Goal: Transaction & Acquisition: Obtain resource

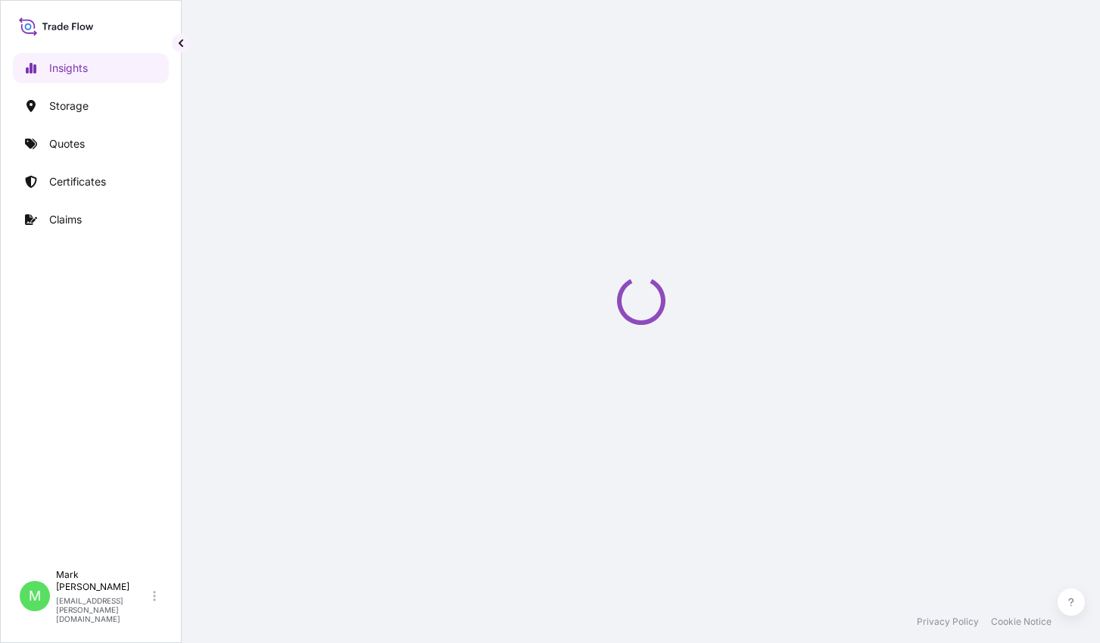
select select "2025"
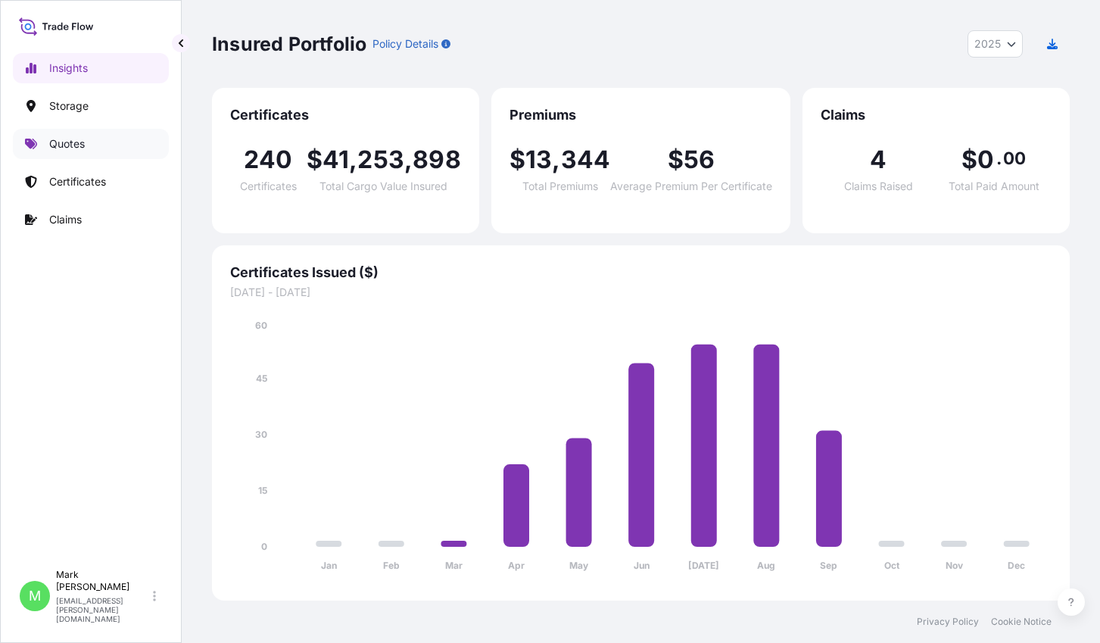
click at [98, 140] on link "Quotes" at bounding box center [91, 144] width 156 height 30
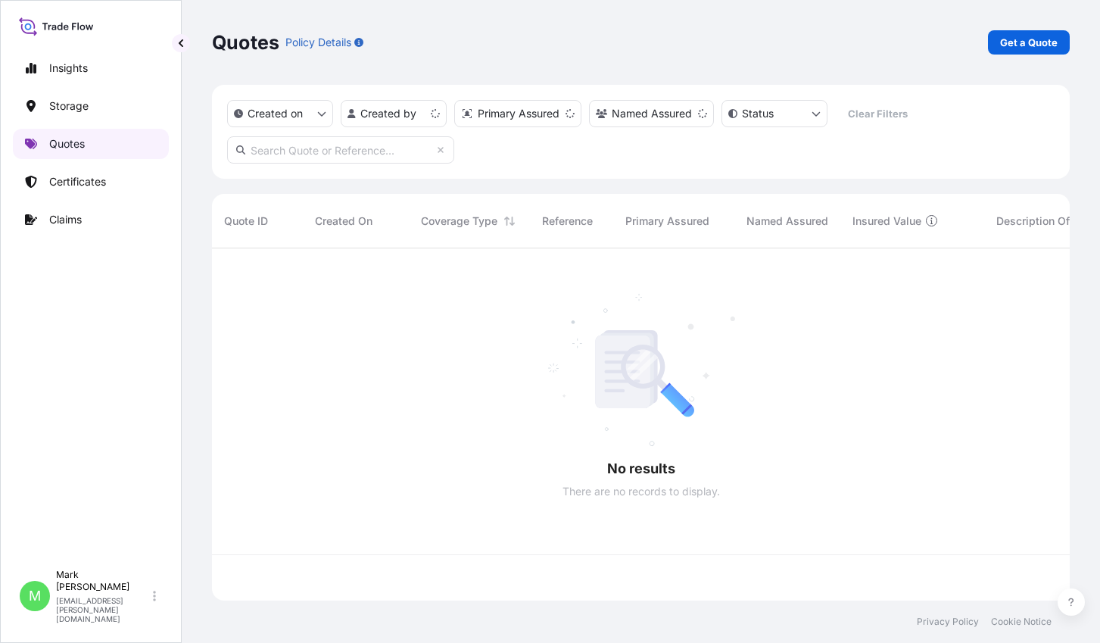
scroll to position [349, 846]
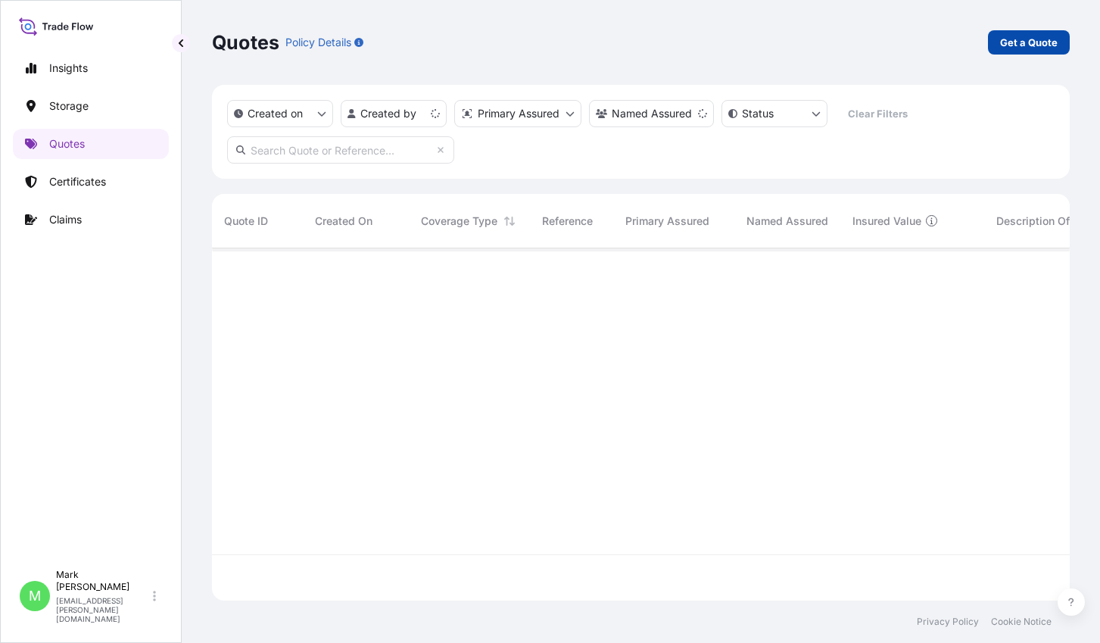
click at [1053, 51] on link "Get a Quote" at bounding box center [1029, 42] width 82 height 24
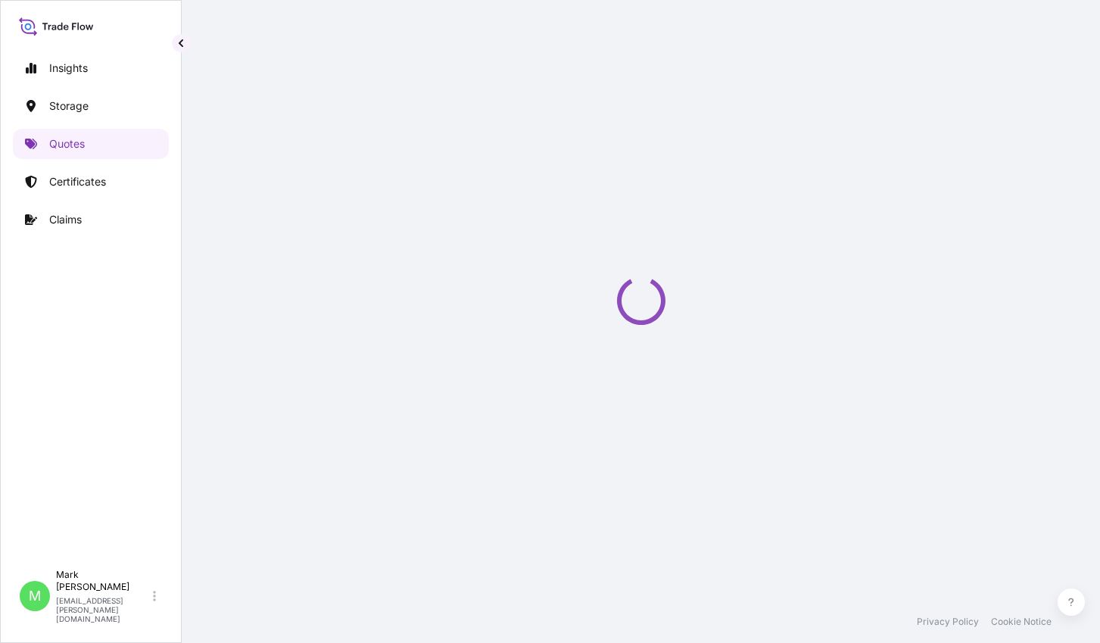
select select "Water"
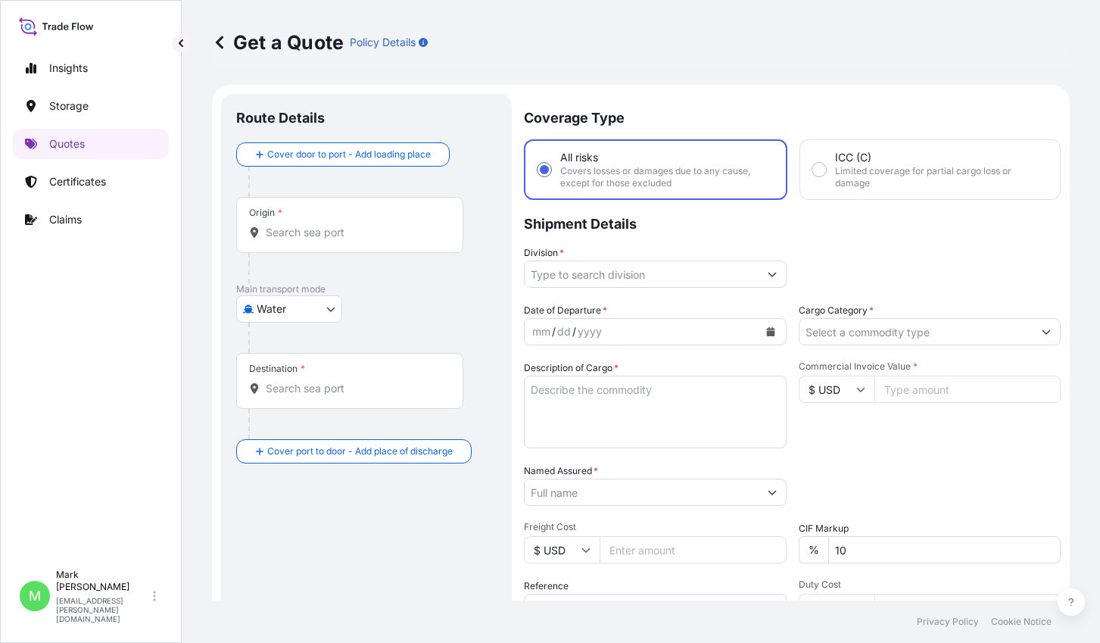
scroll to position [24, 0]
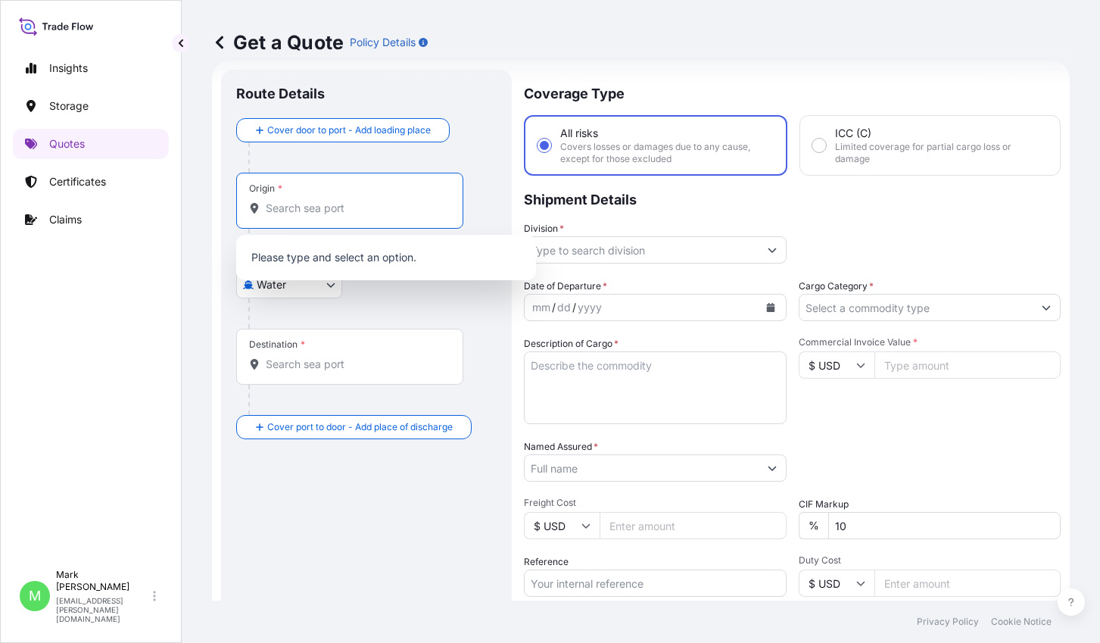
click at [343, 204] on input "Origin *" at bounding box center [355, 208] width 179 height 15
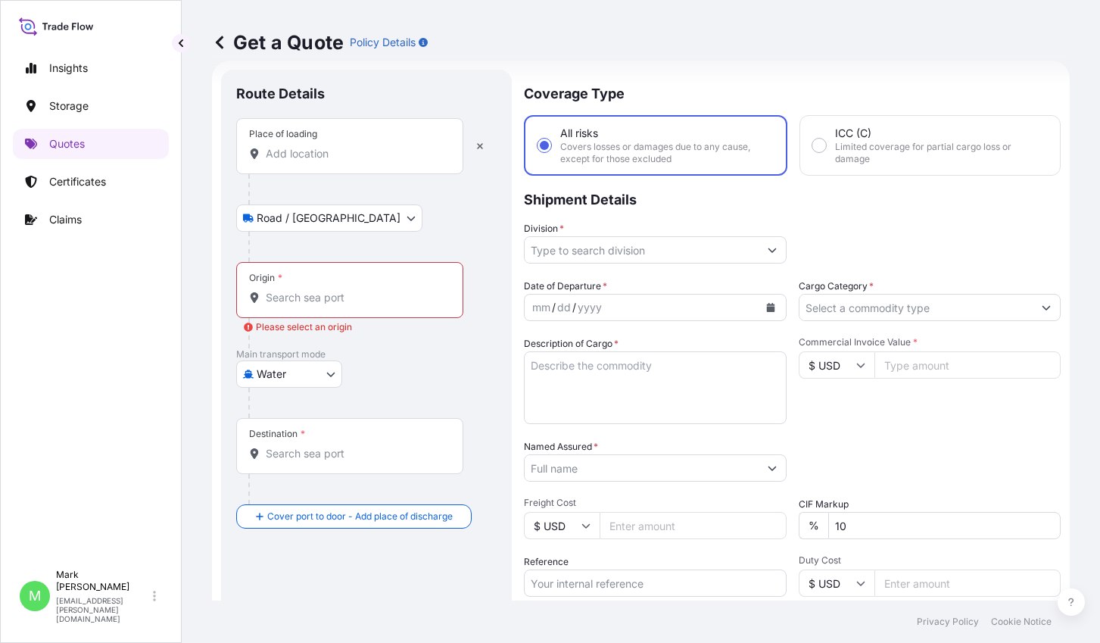
click at [329, 151] on input "Place of loading" at bounding box center [355, 153] width 179 height 15
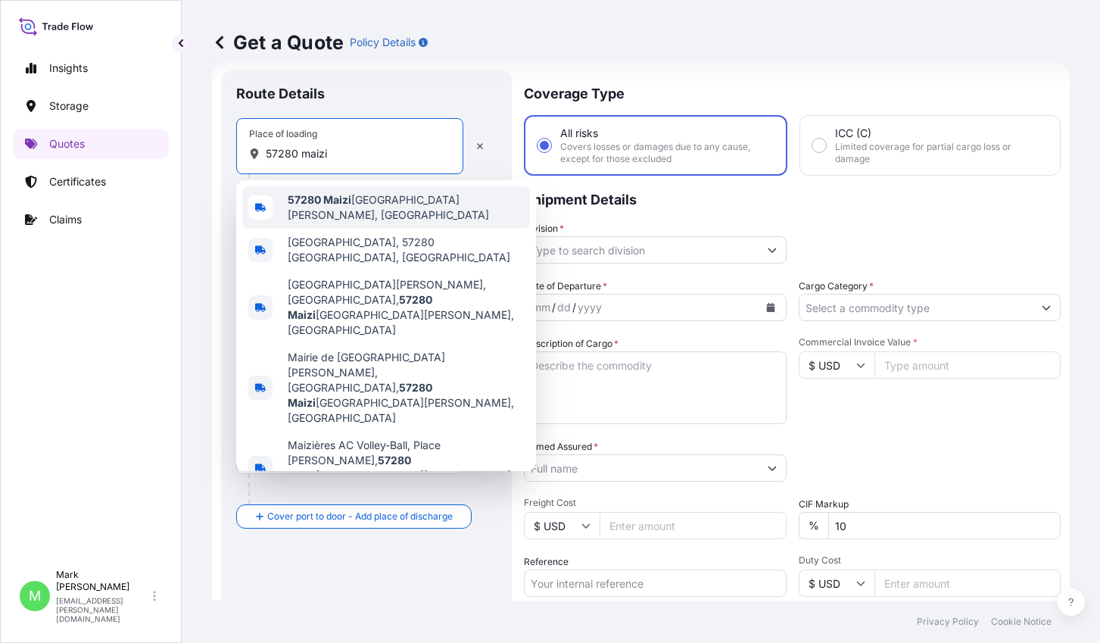
click at [359, 195] on div "57280 Maizi ères-lès-Metz, France" at bounding box center [386, 207] width 288 height 42
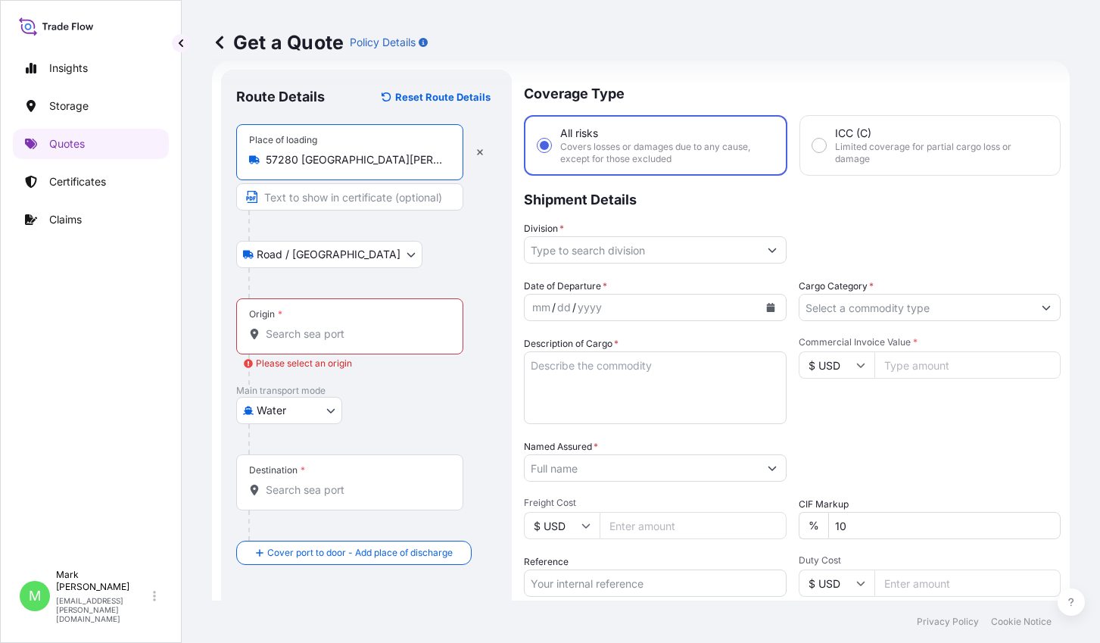
type input "57280 Maizières-lès-Metz, France"
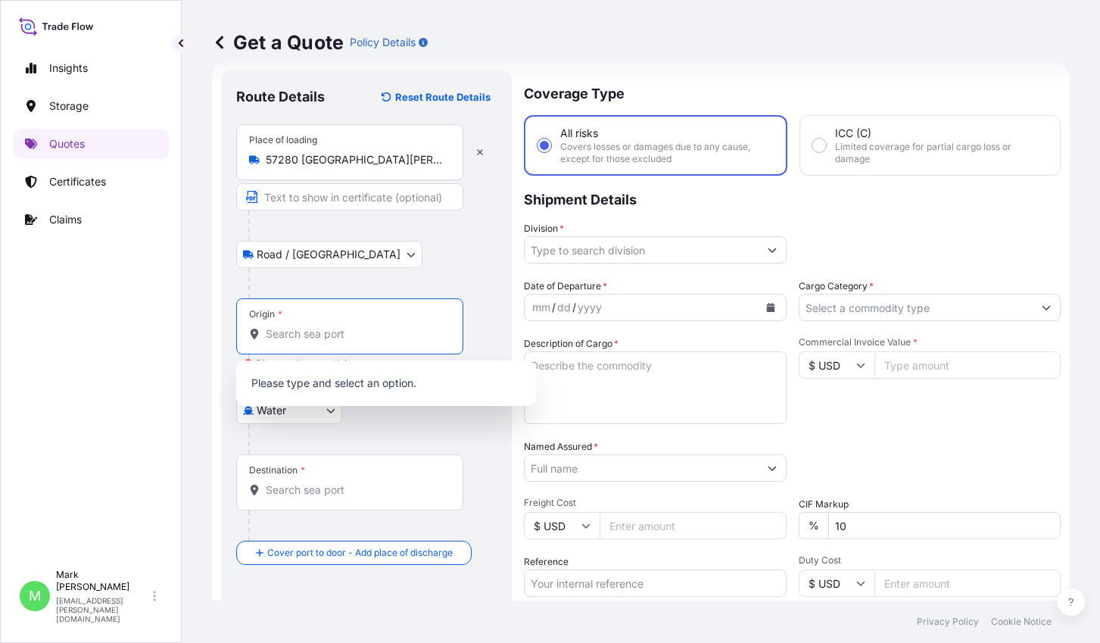
click at [287, 329] on input "Origin * Please select an origin" at bounding box center [355, 333] width 179 height 15
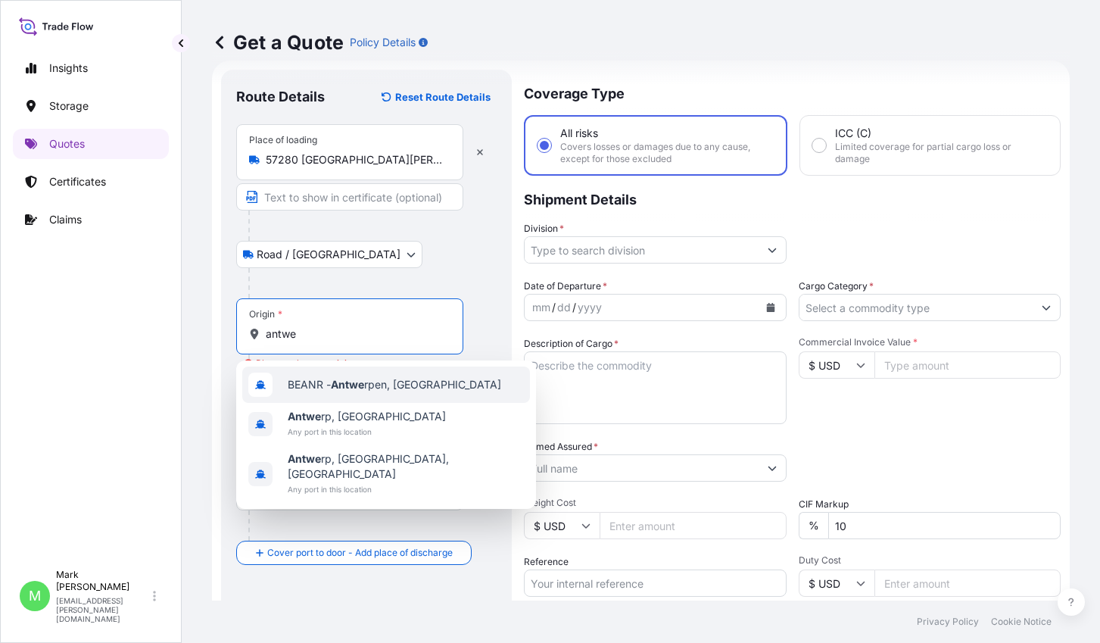
click at [323, 389] on span "BEANR - Antwe rpen, Belgium" at bounding box center [394, 384] width 213 height 15
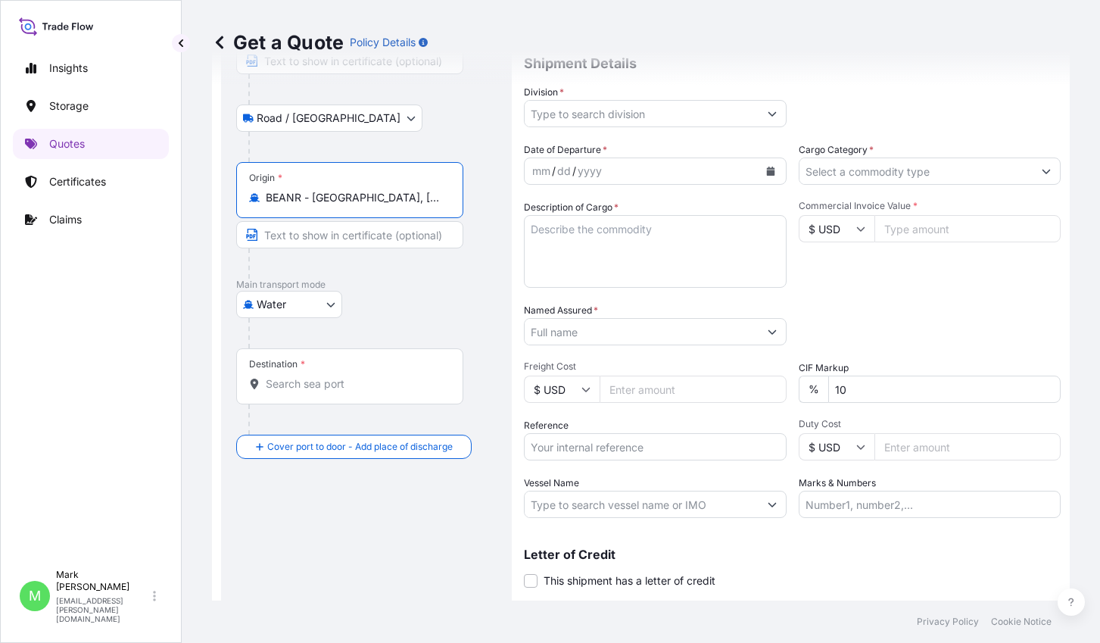
scroll to position [176, 0]
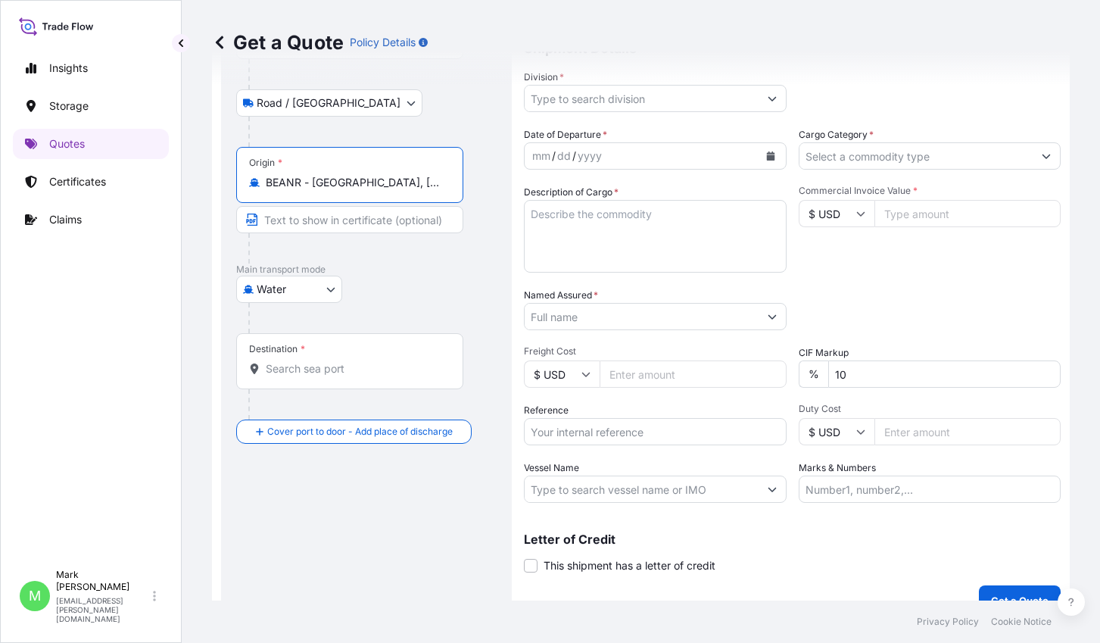
type input "BEANR - Antwerpen, Belgium"
click at [306, 351] on div "Destination *" at bounding box center [349, 361] width 227 height 56
click at [306, 361] on input "Destination *" at bounding box center [355, 368] width 179 height 15
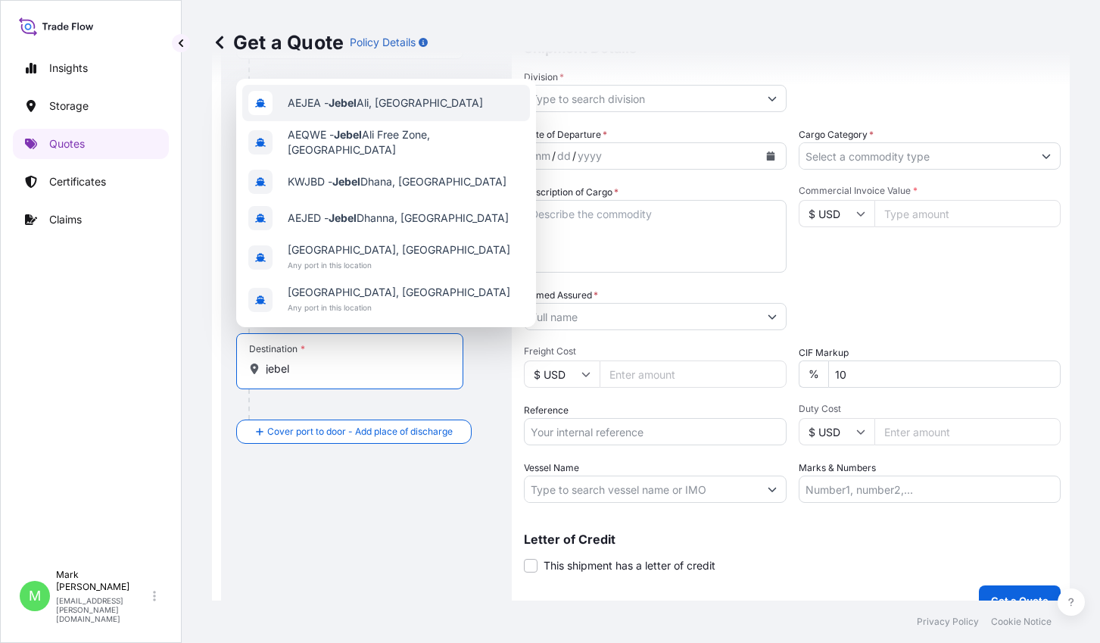
click at [373, 109] on span "AEJEA - Jebel Ali, United Arab Emirates" at bounding box center [385, 102] width 195 height 15
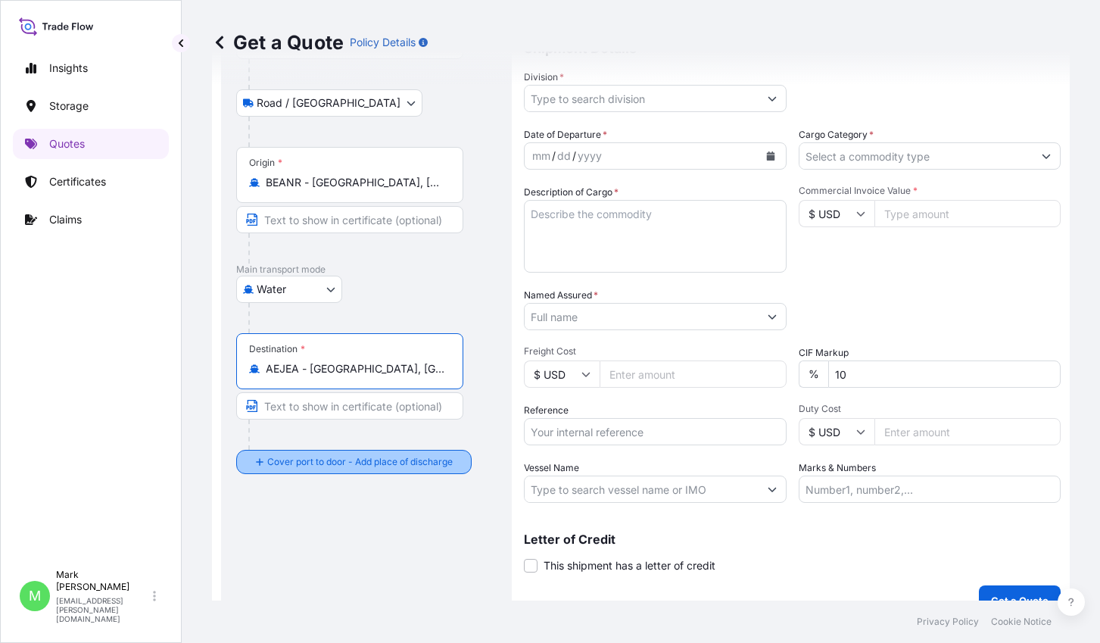
type input "AEJEA - Jebel Ali, United Arab Emirates"
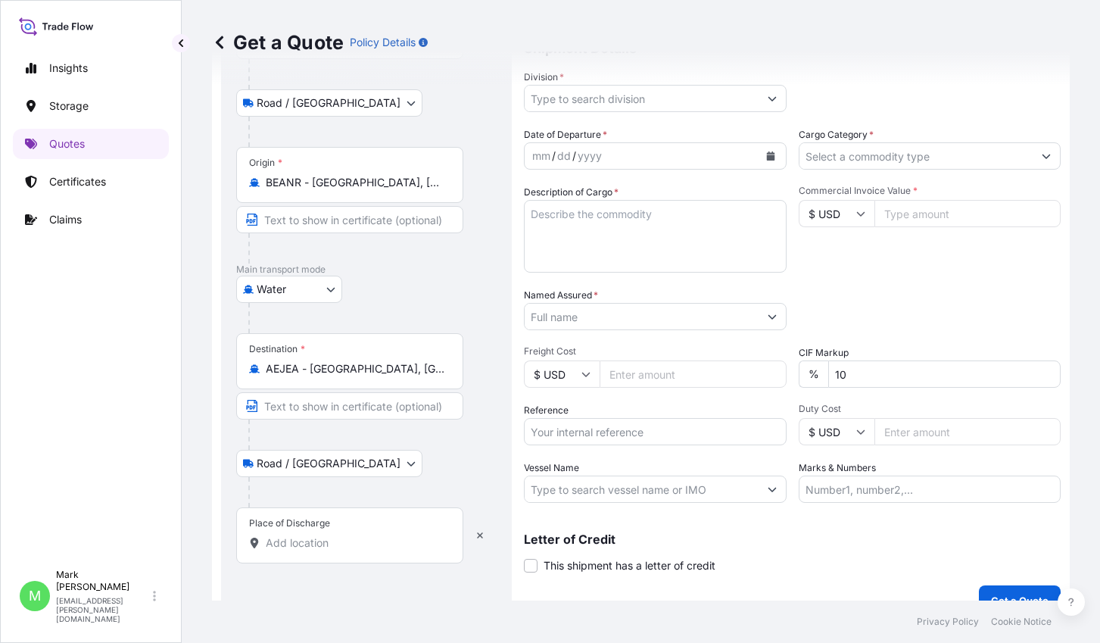
click at [303, 541] on input "Place of Discharge" at bounding box center [355, 542] width 179 height 15
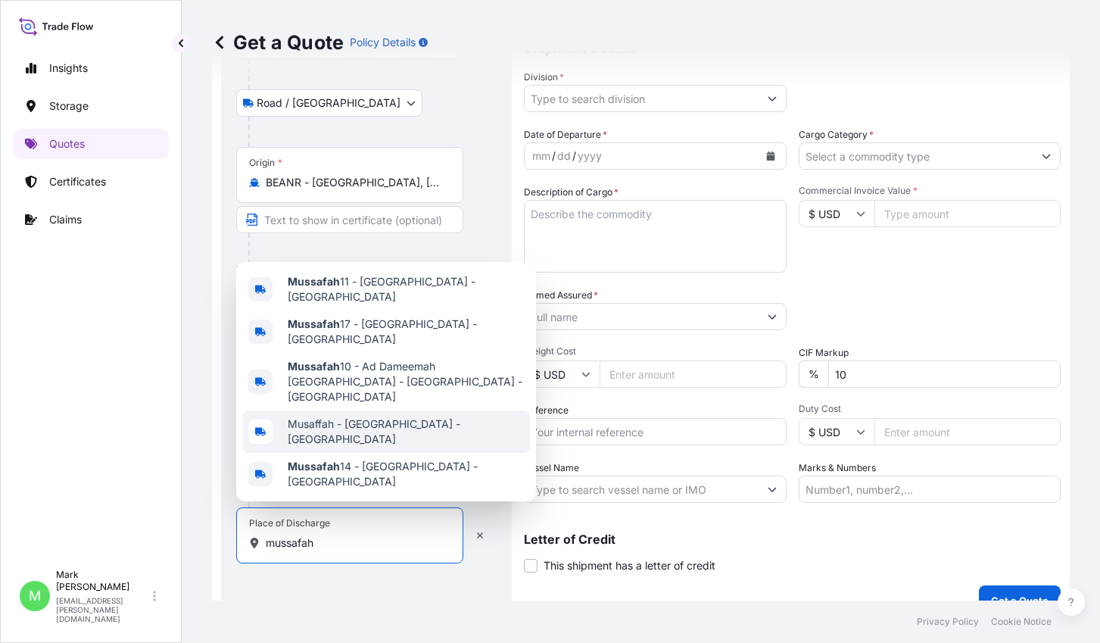
click at [381, 432] on span "Musaffah - Abu Dhabi - United Arab Emirates" at bounding box center [406, 431] width 236 height 30
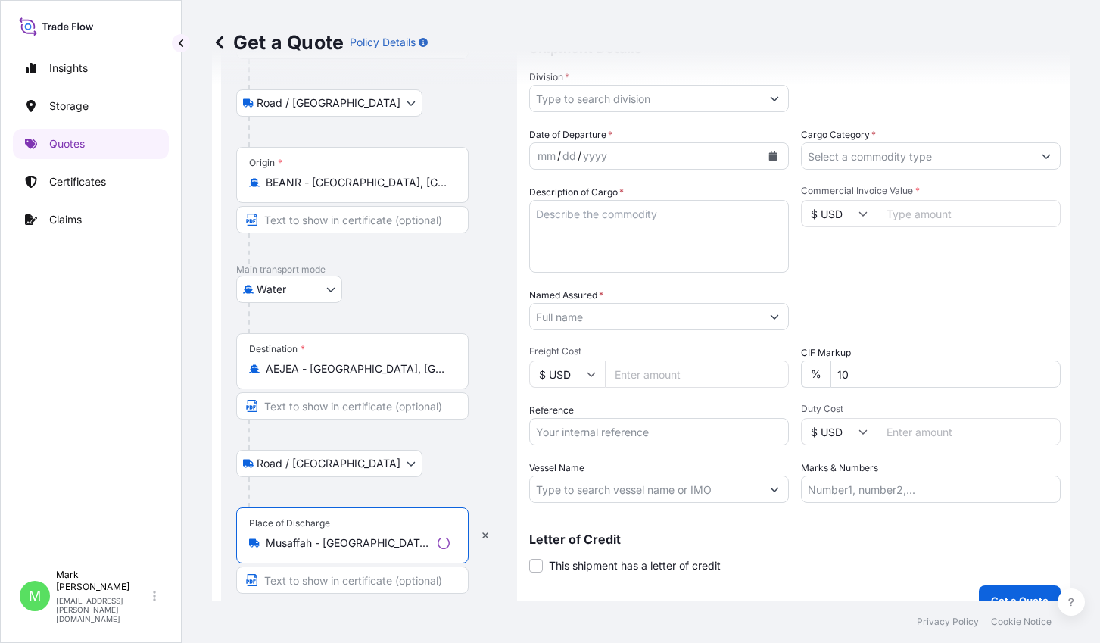
type input "Musaffah - Abu Dhabi - United Arab Emirates"
click at [429, 465] on div "Road / Inland Road / Inland" at bounding box center [369, 463] width 266 height 27
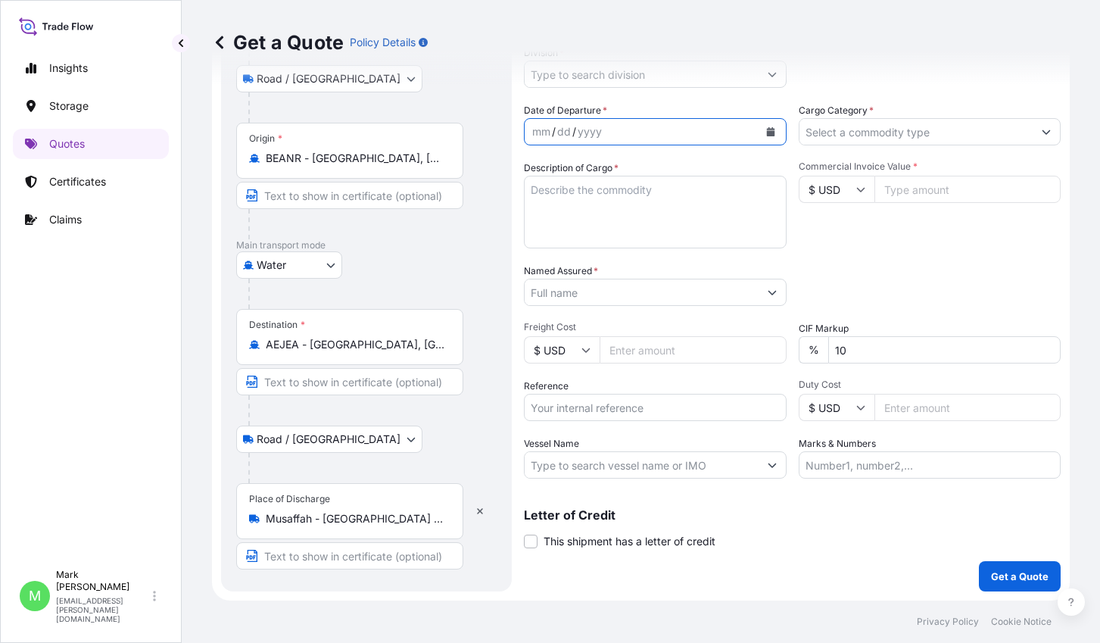
click at [767, 127] on icon "Calendar" at bounding box center [770, 131] width 9 height 9
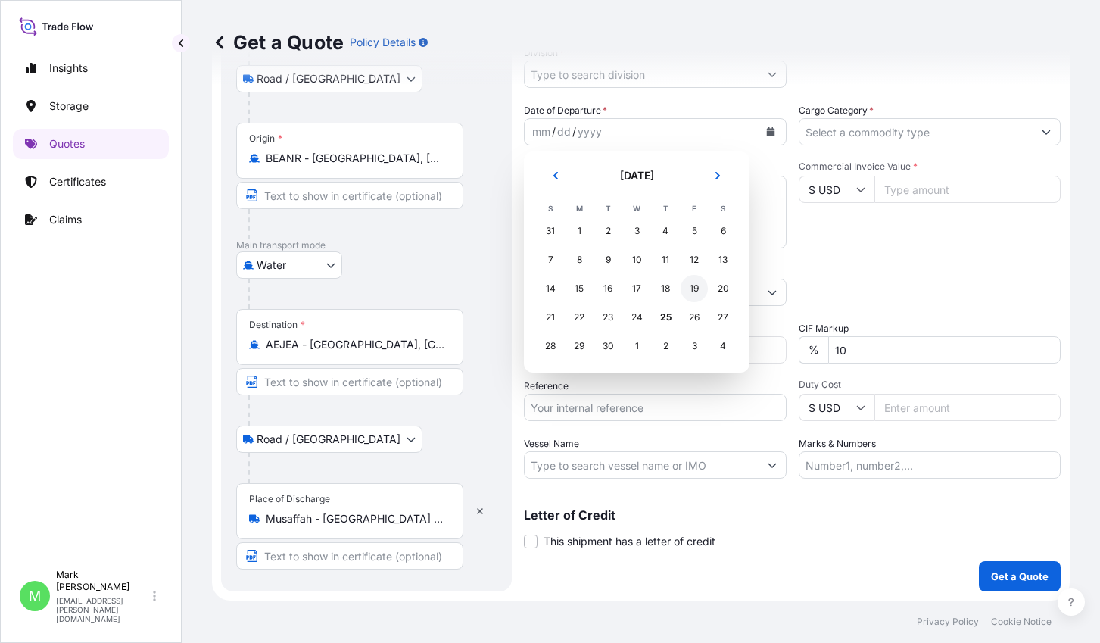
click at [687, 287] on div "19" at bounding box center [694, 288] width 27 height 27
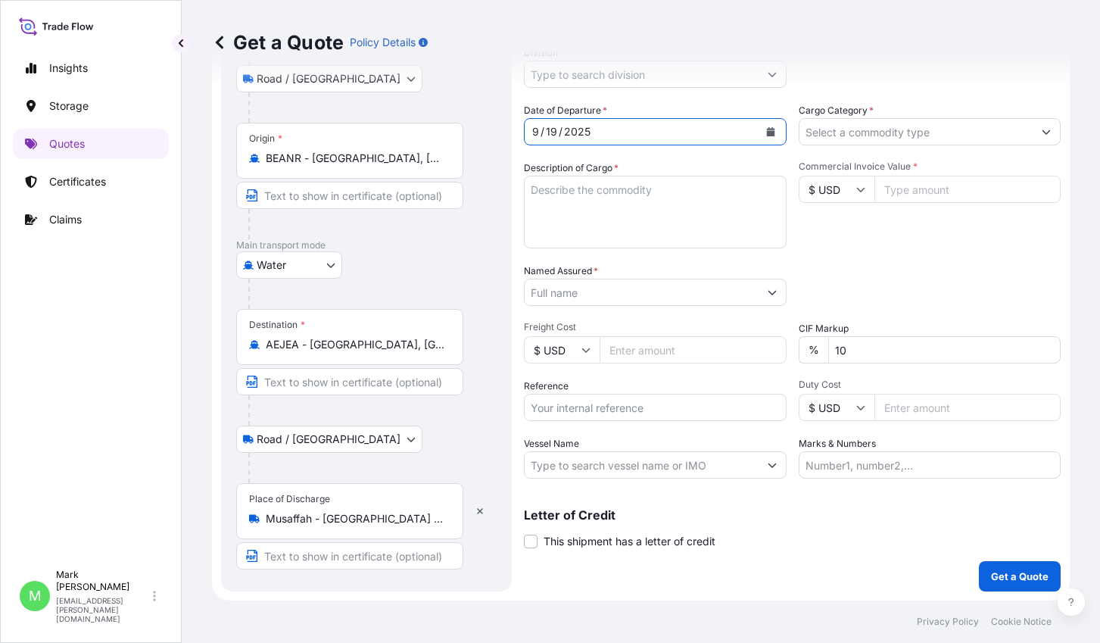
click at [647, 204] on textarea "Description of Cargo *" at bounding box center [655, 212] width 263 height 73
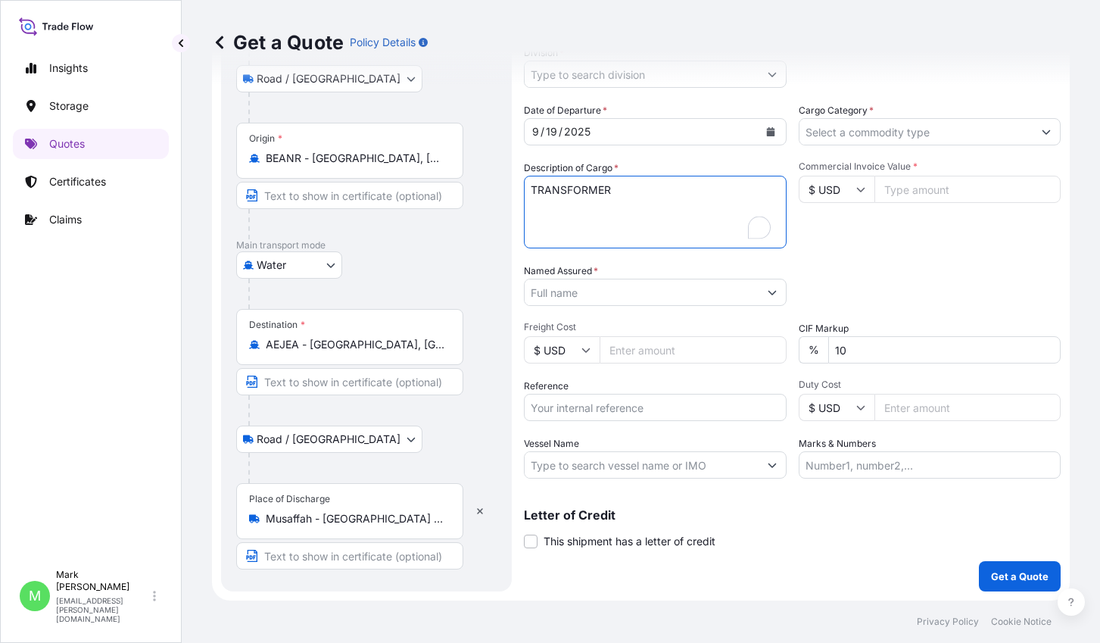
type textarea "TRANSFORMER"
click at [875, 132] on input "Cargo Category *" at bounding box center [916, 131] width 234 height 27
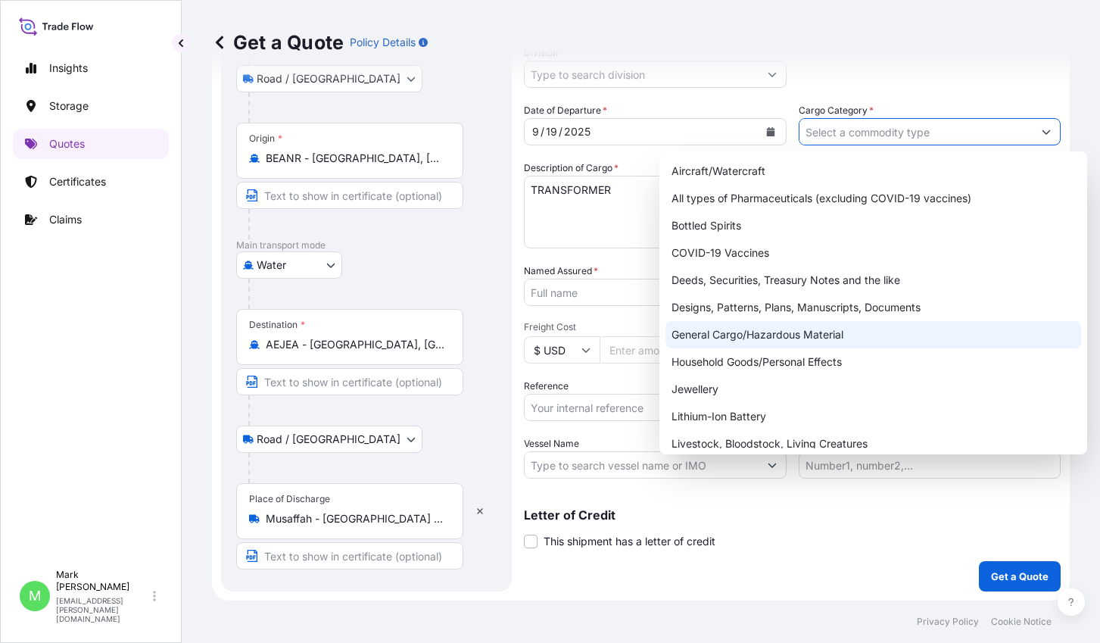
click at [768, 331] on div "General Cargo/Hazardous Material" at bounding box center [873, 334] width 416 height 27
type input "General Cargo/Hazardous Material"
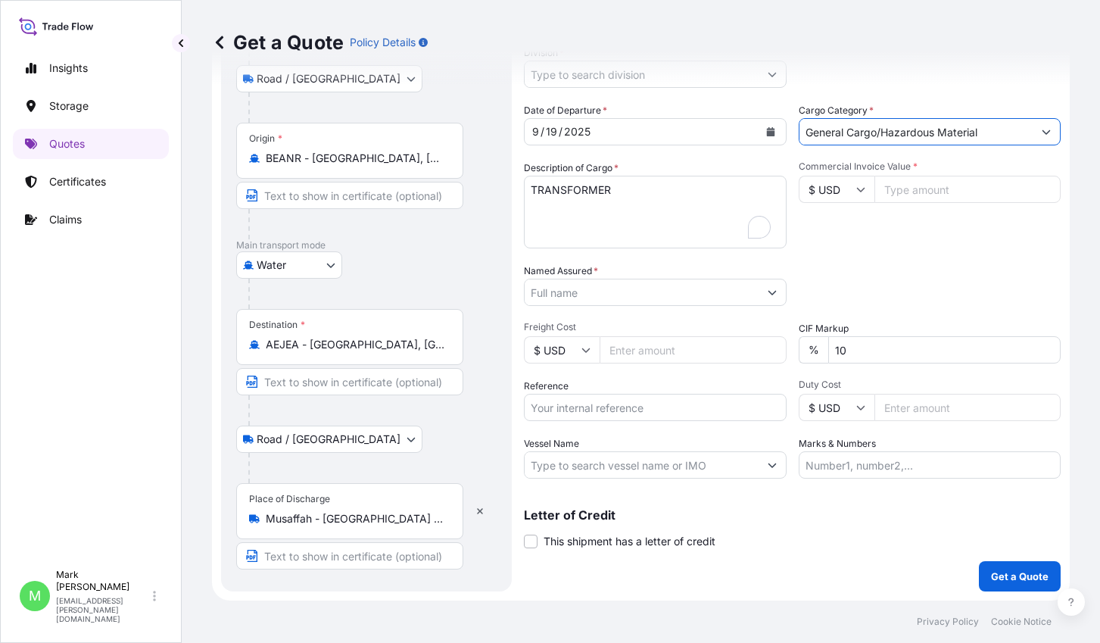
click at [913, 196] on input "Commercial Invoice Value *" at bounding box center [967, 189] width 187 height 27
type input "219678"
click at [833, 195] on input "$ USD" at bounding box center [837, 189] width 76 height 27
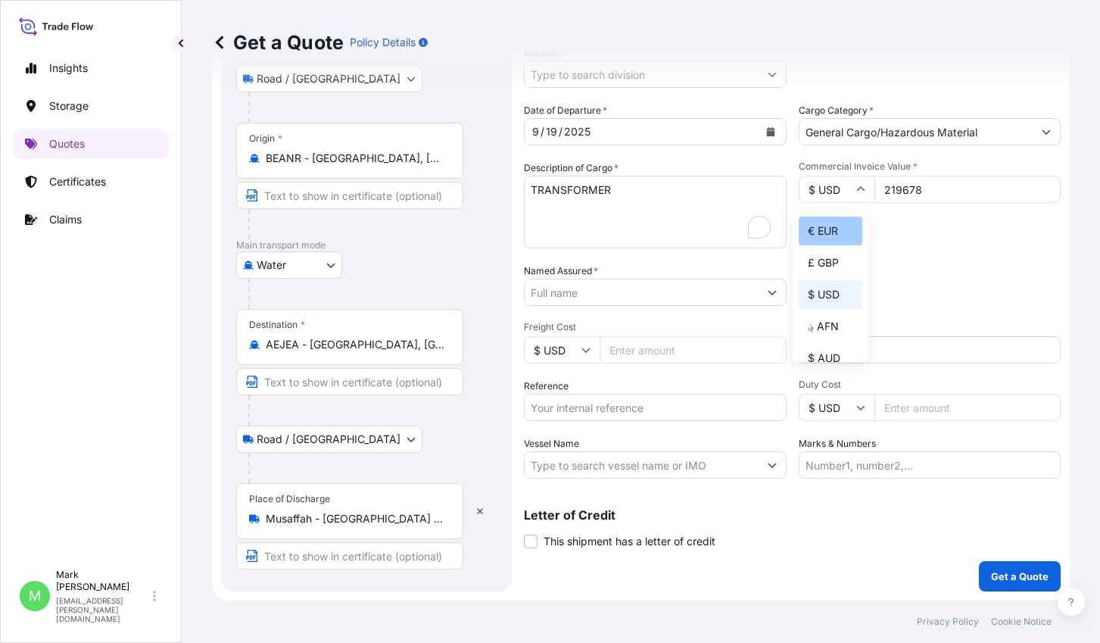
click at [834, 237] on div "€ EUR" at bounding box center [831, 231] width 64 height 29
type input "€ EUR"
click at [930, 243] on div "Commercial Invoice Value * € EUR 219678" at bounding box center [930, 204] width 263 height 88
click at [680, 289] on input "Named Assured *" at bounding box center [642, 292] width 234 height 27
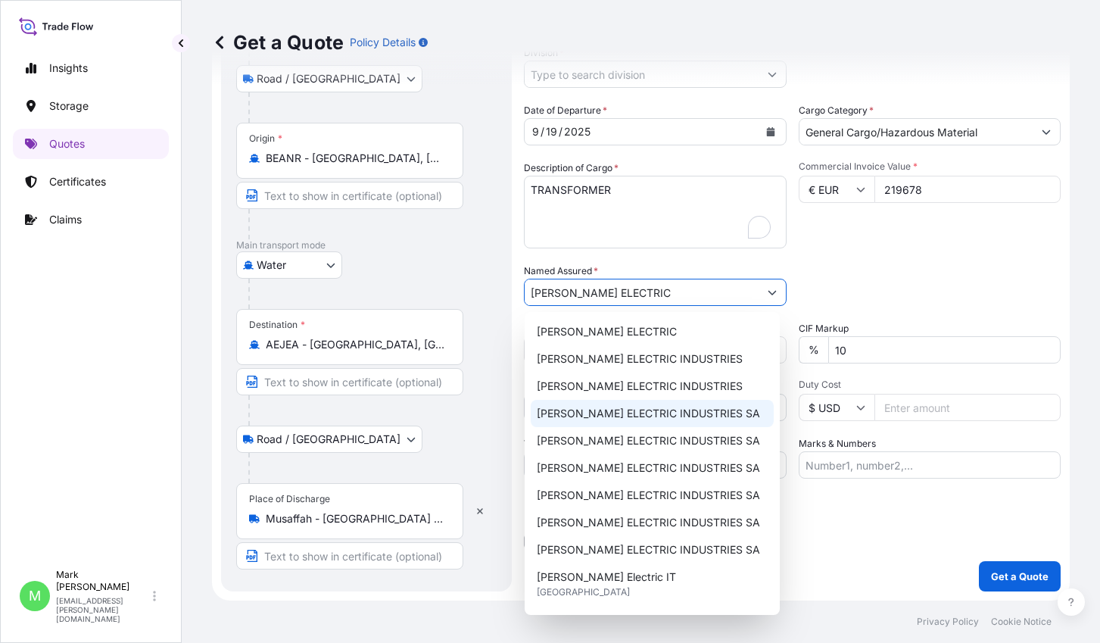
click at [679, 410] on span "SCHNEIDER ELECTRIC INDUSTRIES SA" at bounding box center [648, 413] width 223 height 15
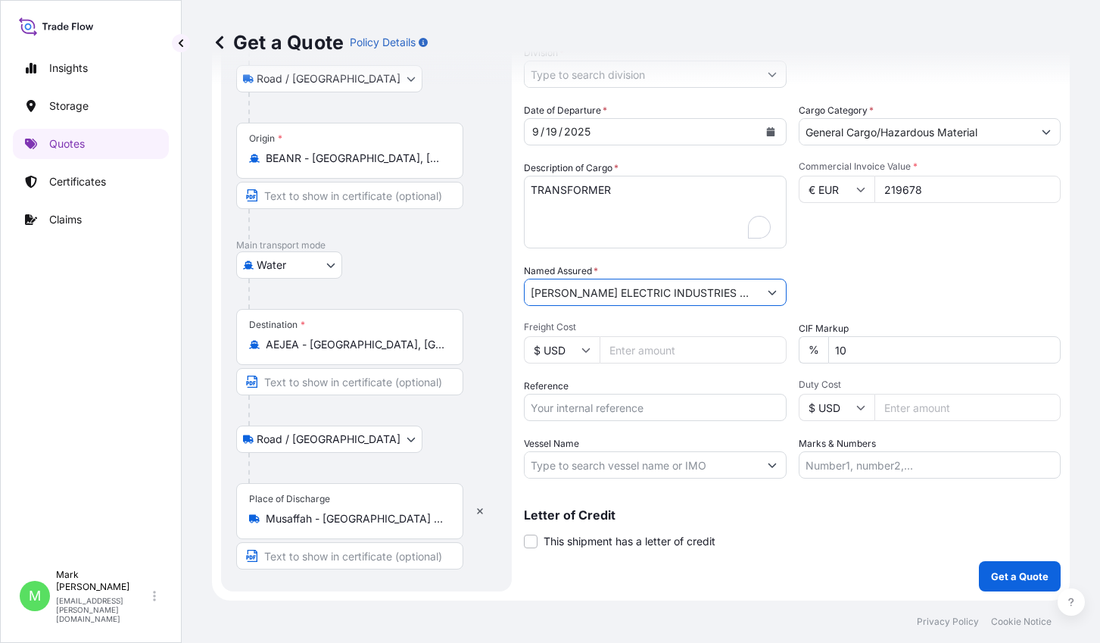
type input "SCHNEIDER ELECTRIC INDUSTRIES SA"
click at [676, 355] on input "Freight Cost" at bounding box center [693, 349] width 187 height 27
type input "10680"
click at [679, 399] on input "Reference" at bounding box center [655, 407] width 263 height 27
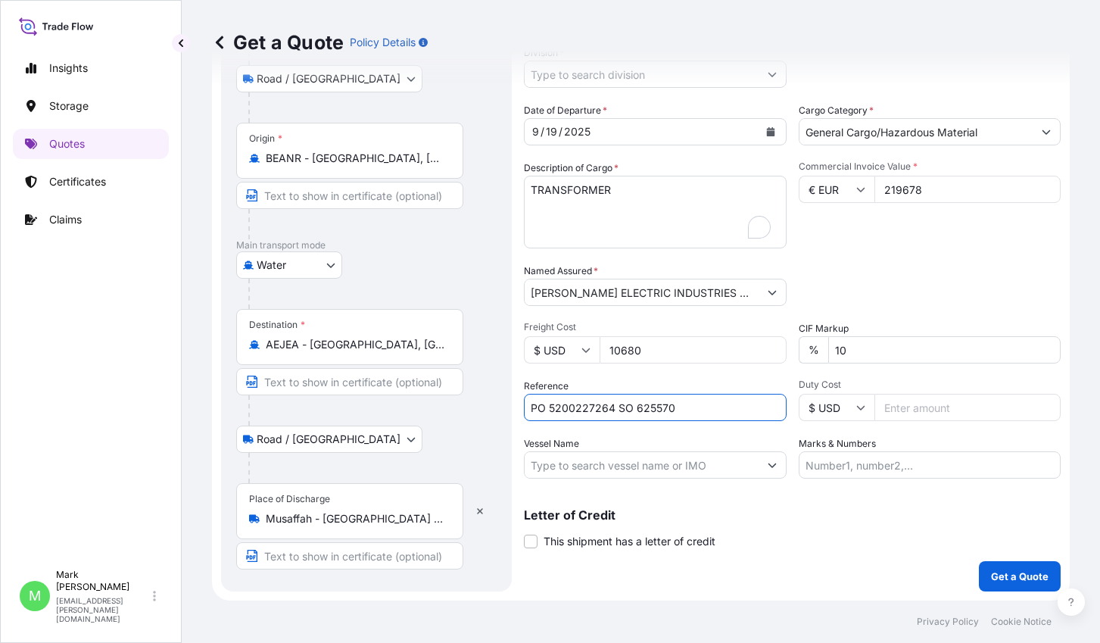
type input "PO 5200227264 SO 625570"
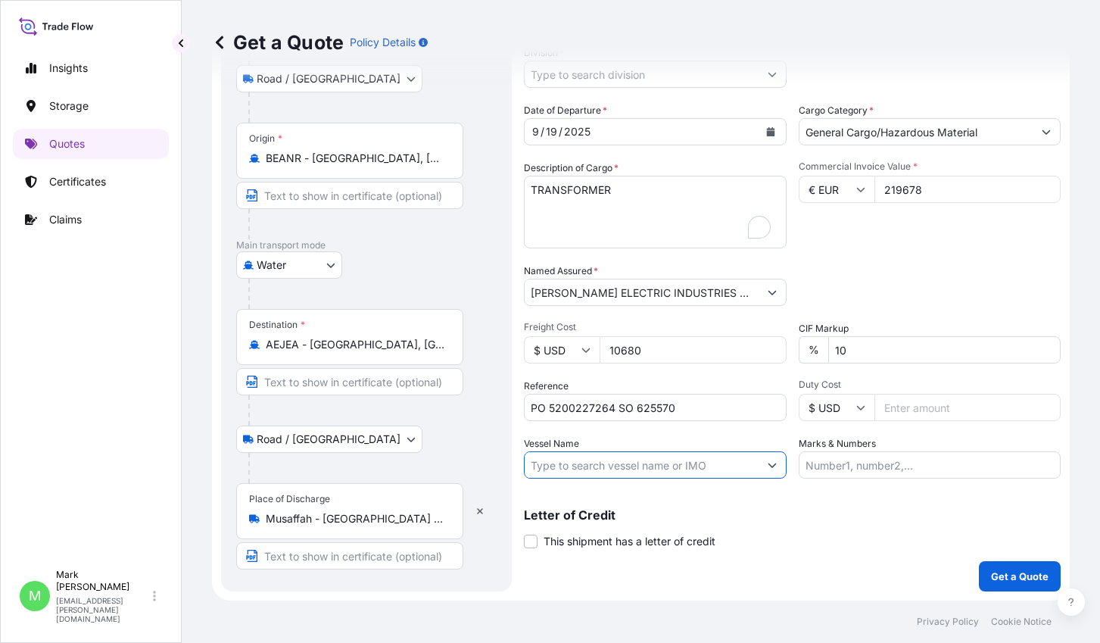
click at [722, 461] on input "Vessel Name" at bounding box center [642, 464] width 234 height 27
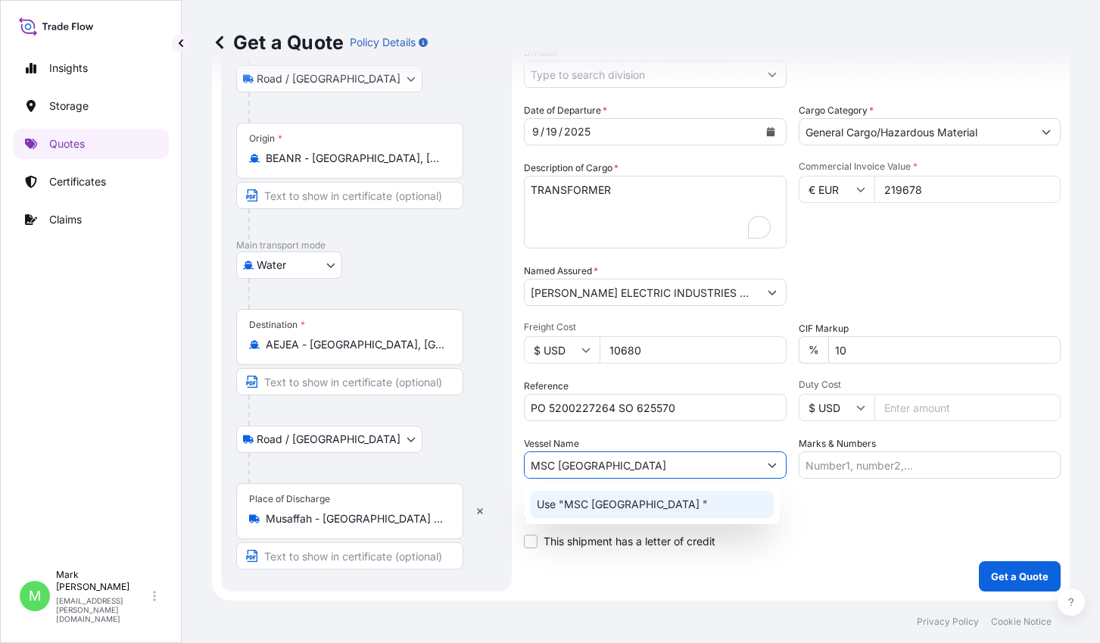
click at [675, 506] on div "Use "MSC NAPOLI "" at bounding box center [652, 504] width 243 height 27
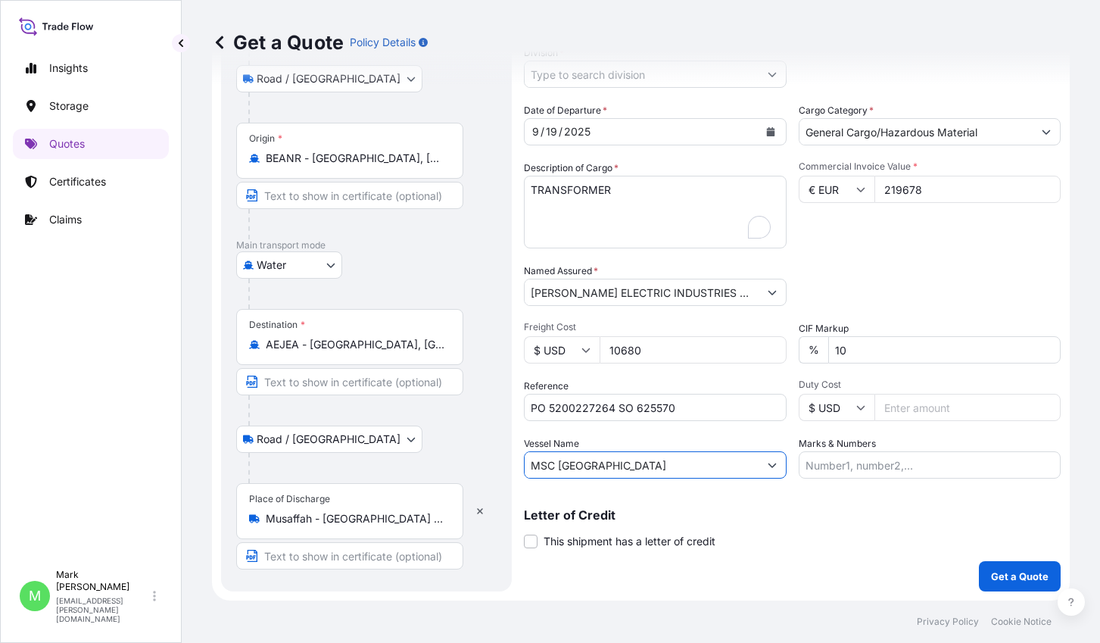
type input "MSC NAPOLI"
click at [885, 504] on div "Letter of Credit This shipment has a letter of credit Letter of credit * Letter…" at bounding box center [792, 520] width 537 height 58
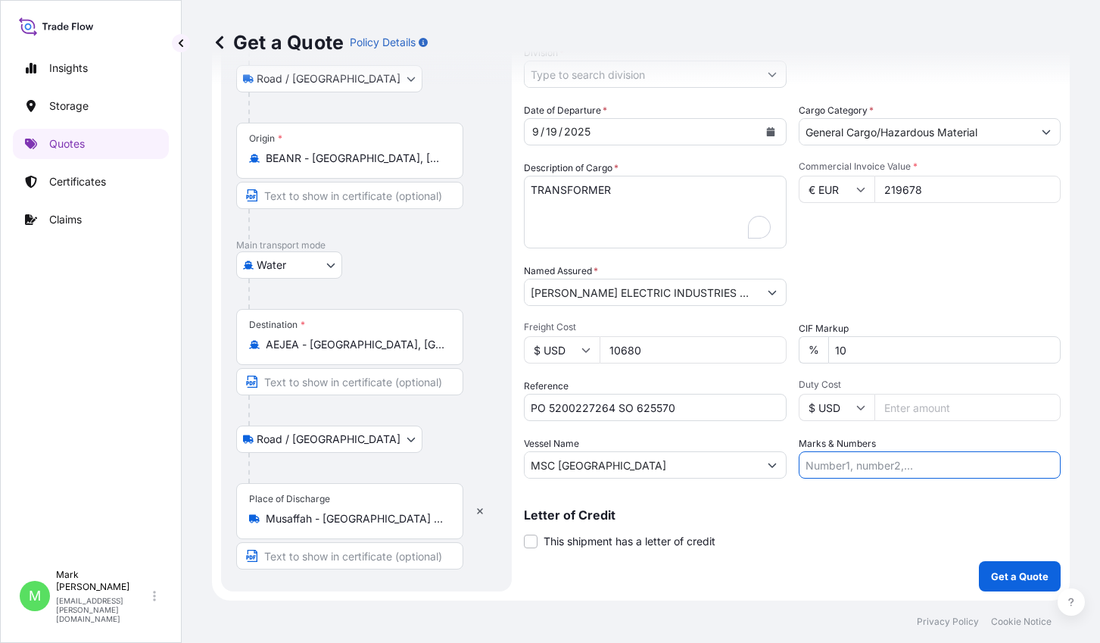
click at [886, 475] on input "Marks & Numbers" at bounding box center [930, 464] width 263 height 27
type input "MEDUW6339461"
click at [991, 575] on p "Get a Quote" at bounding box center [1020, 576] width 58 height 15
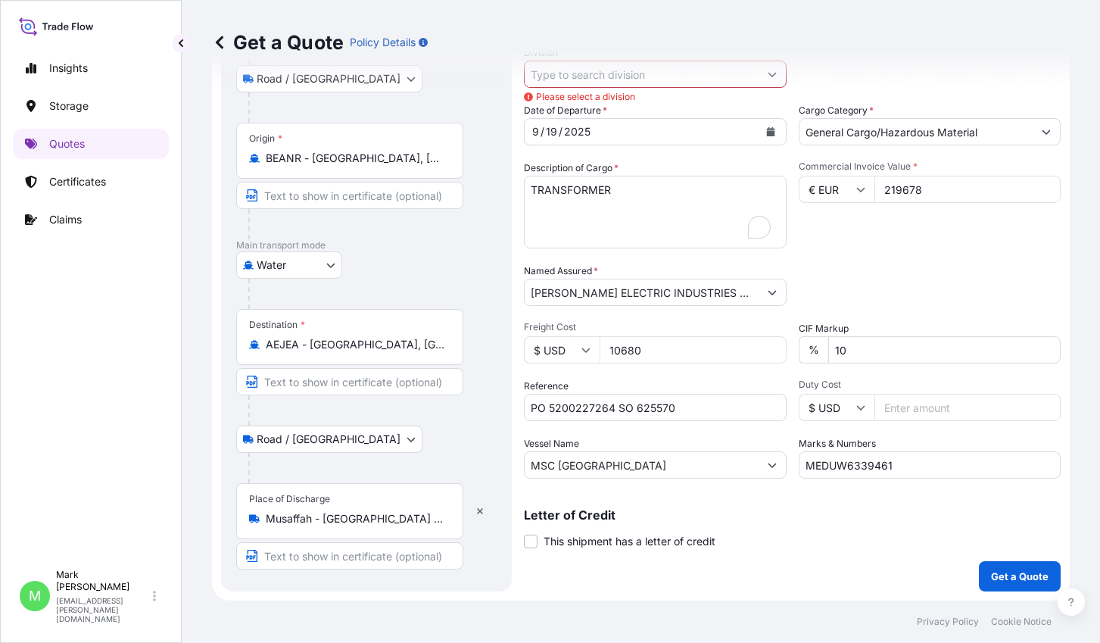
click at [629, 79] on div "Get a Quote Policy Details" at bounding box center [641, 42] width 858 height 85
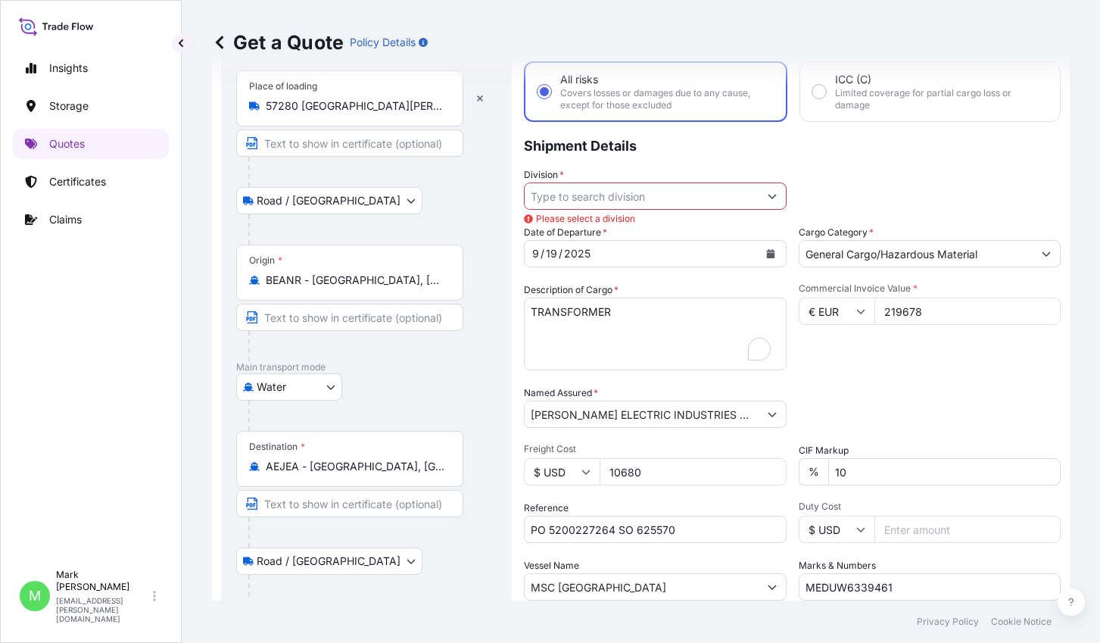
scroll to position [0, 0]
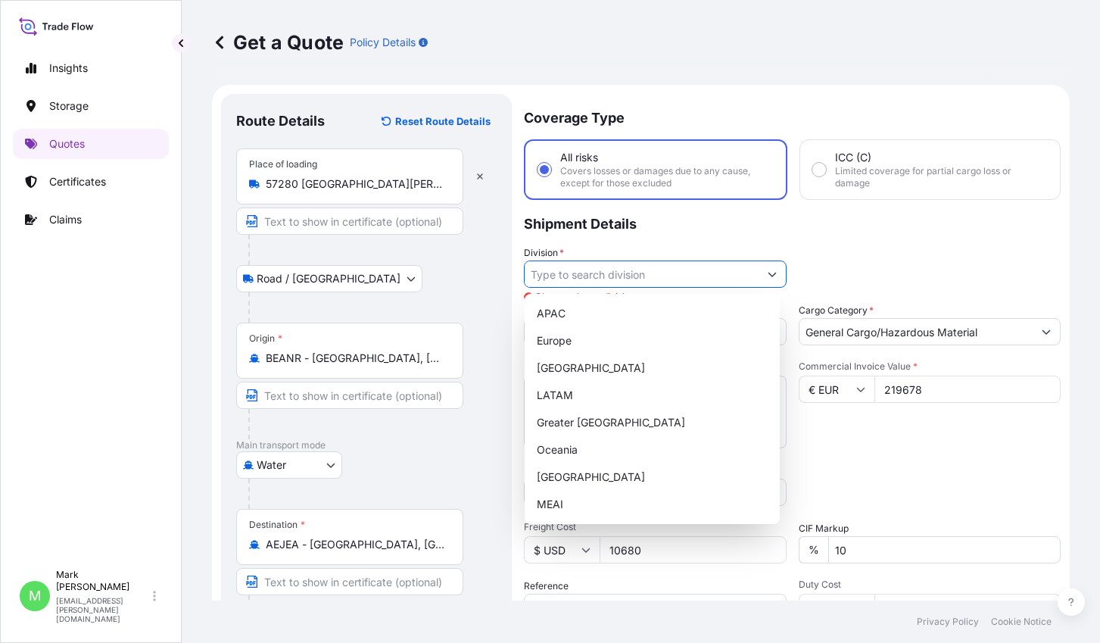
click at [636, 266] on input "Division *" at bounding box center [642, 273] width 234 height 27
click at [572, 503] on div "MEAI" at bounding box center [652, 504] width 243 height 27
type input "MEAI"
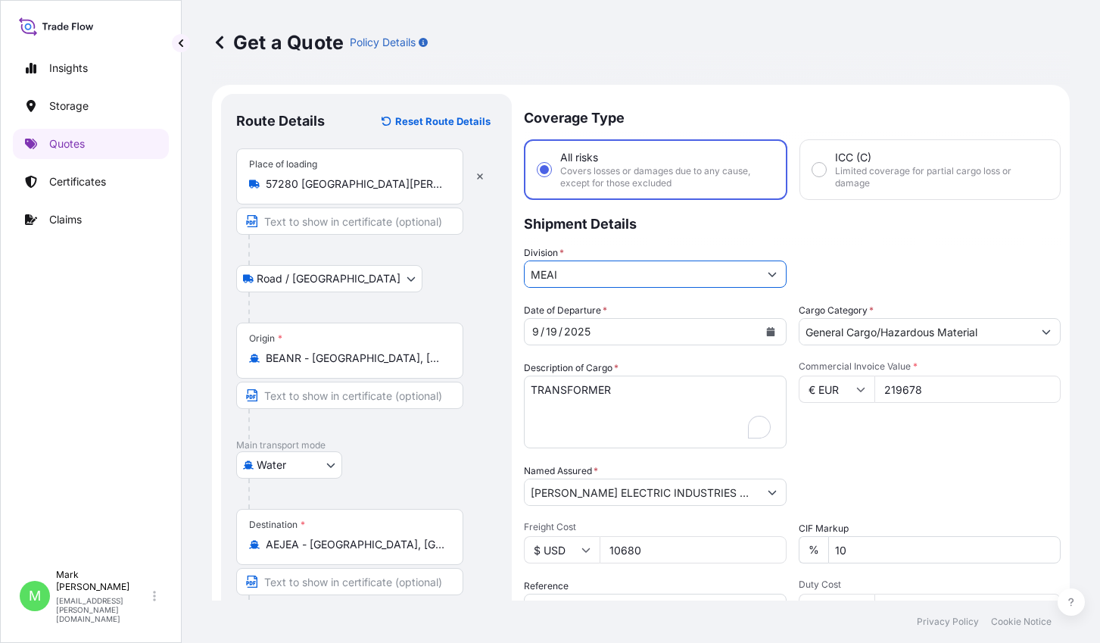
click at [916, 248] on div "Division * MEAI" at bounding box center [792, 266] width 537 height 42
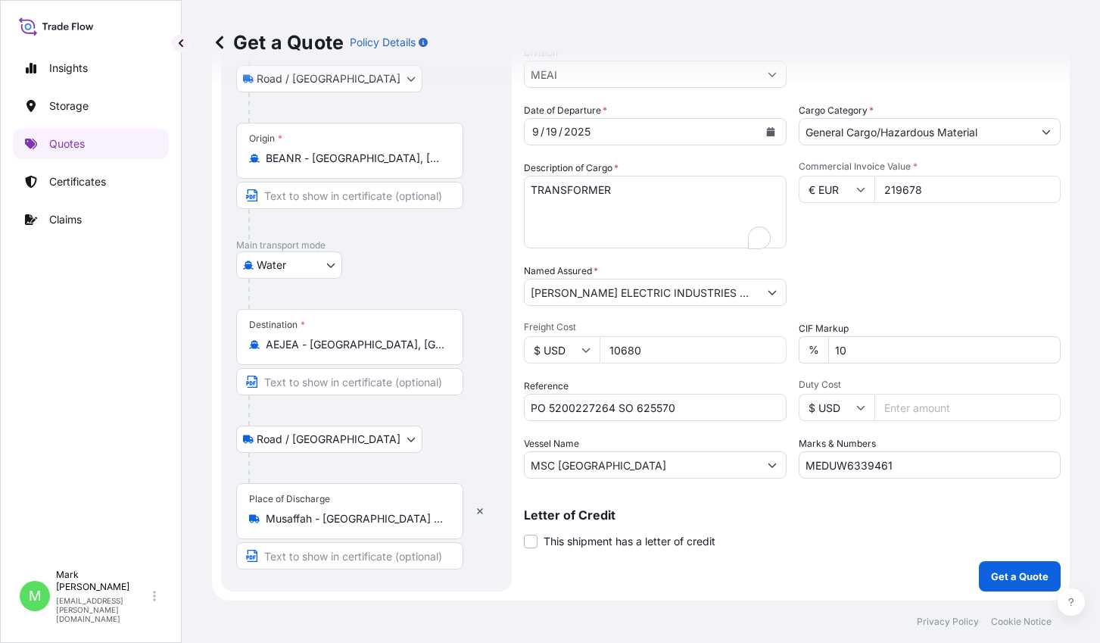
scroll to position [200, 0]
click at [1000, 577] on p "Get a Quote" at bounding box center [1020, 576] width 58 height 15
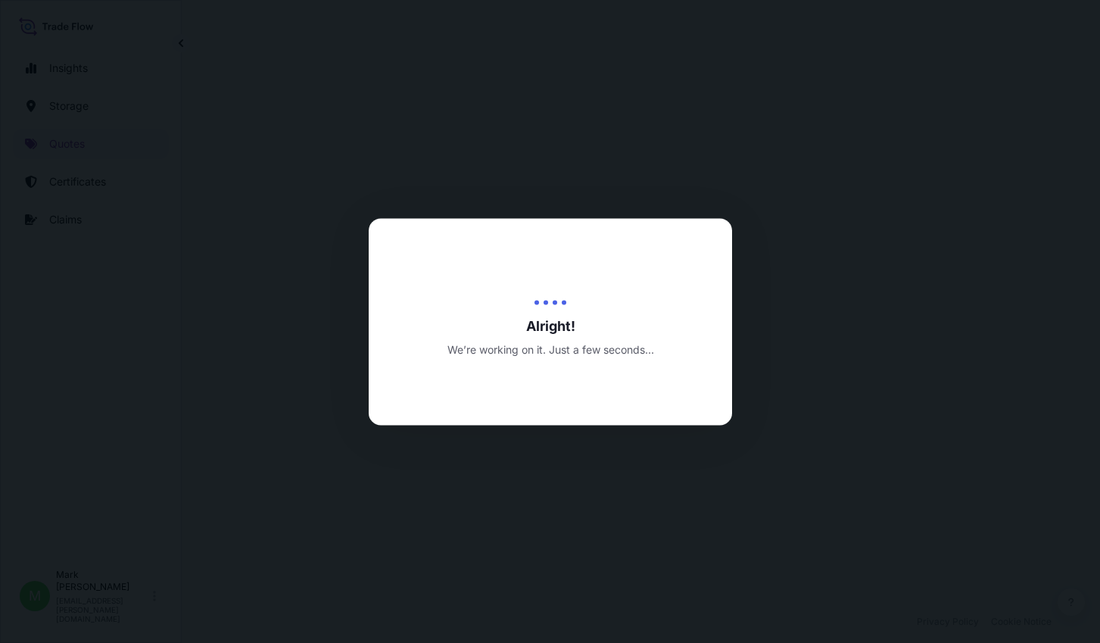
select select "Road / Inland"
select select "Water"
select select "Road / Inland"
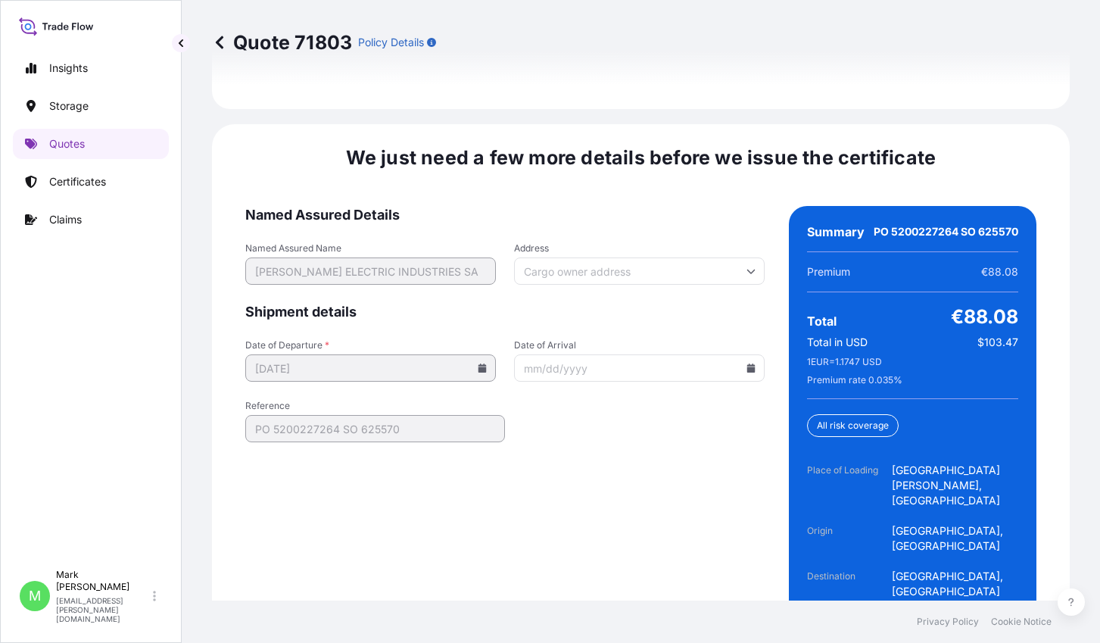
scroll to position [2541, 0]
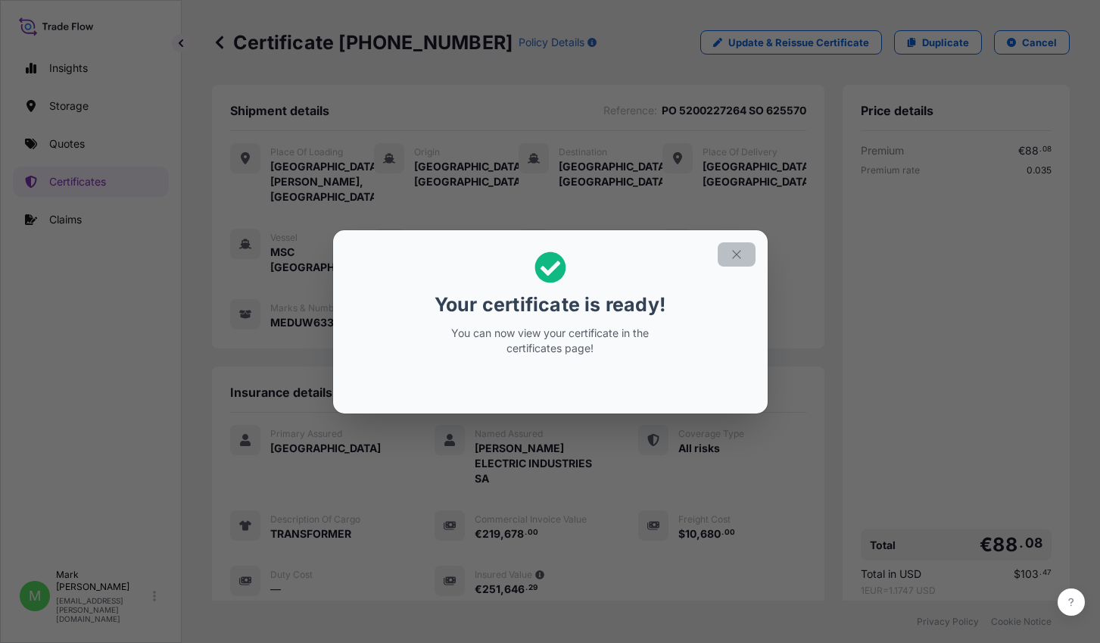
click at [736, 249] on icon "button" at bounding box center [737, 255] width 14 height 14
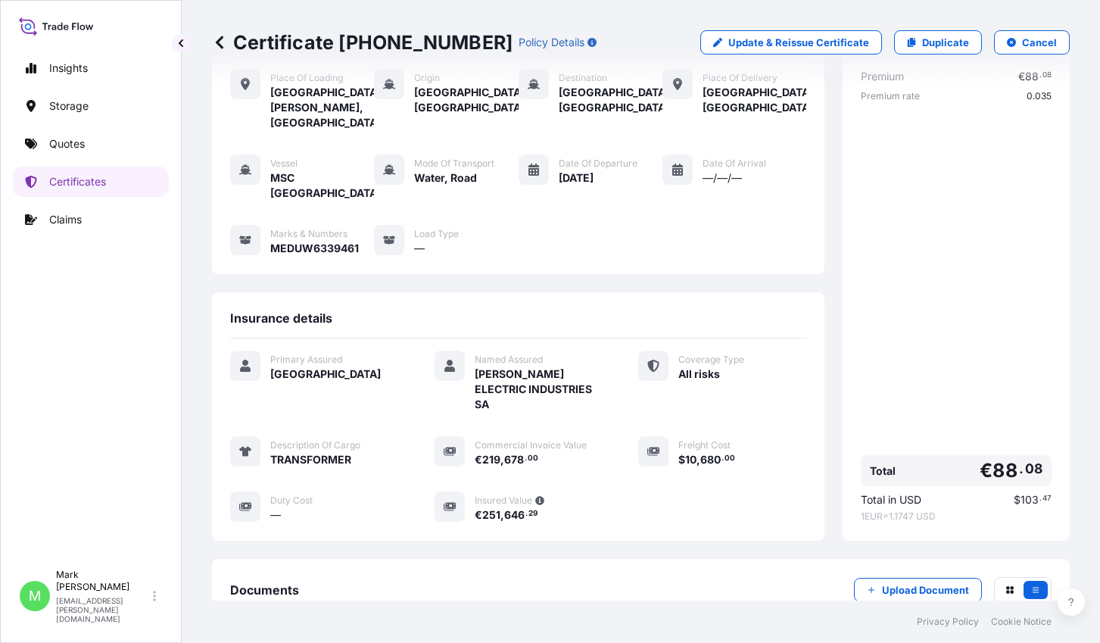
scroll to position [223, 0]
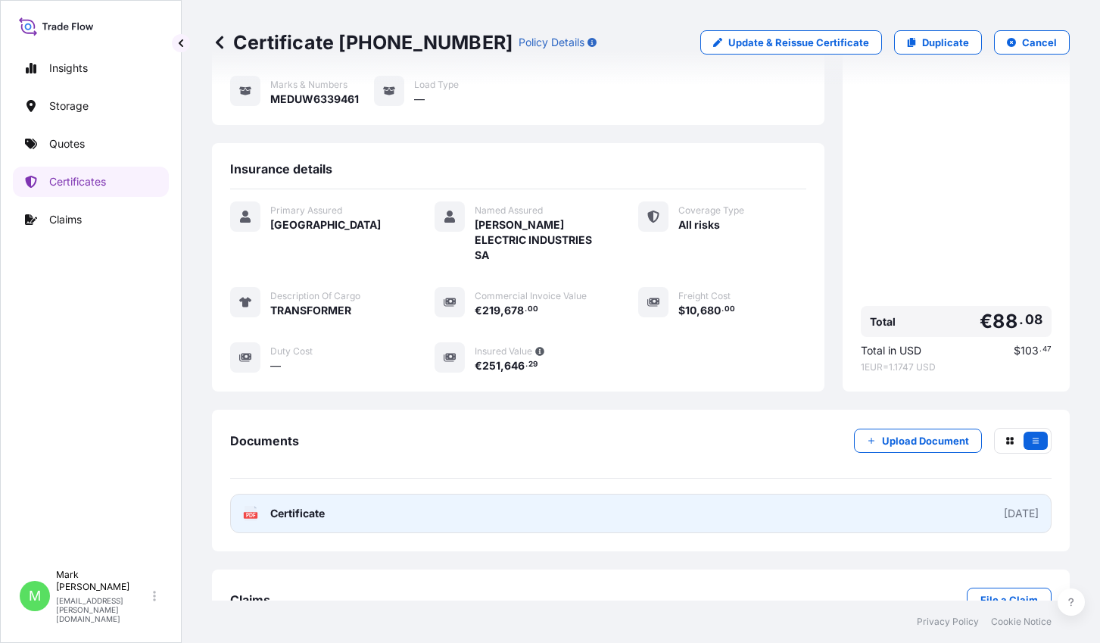
click at [912, 494] on link "PDF Certificate 2025-09-25" at bounding box center [640, 513] width 821 height 39
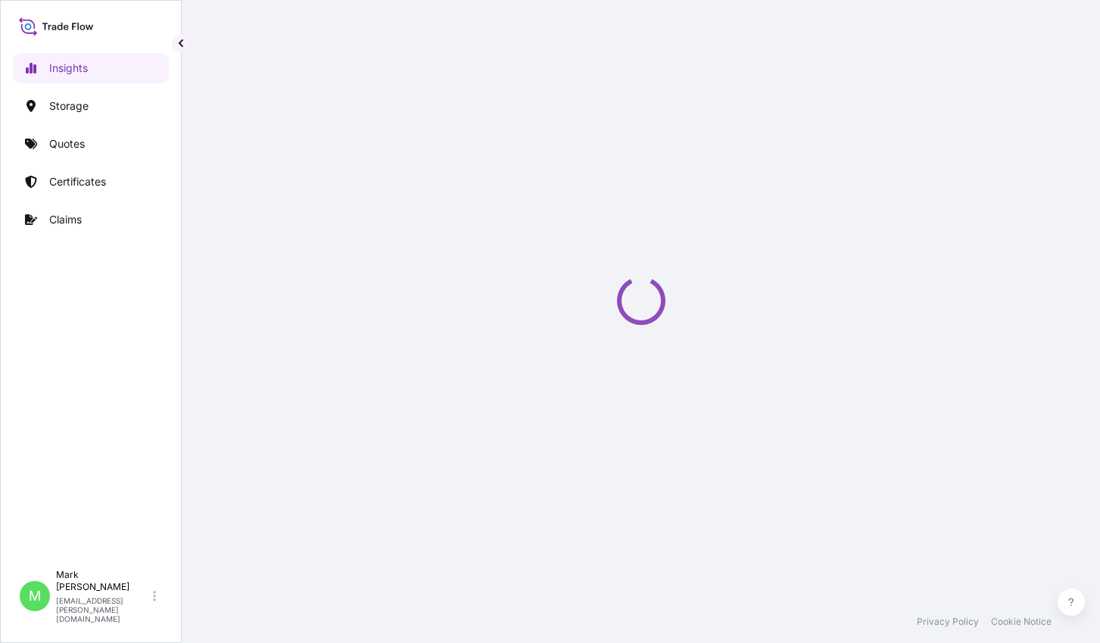
select select "2025"
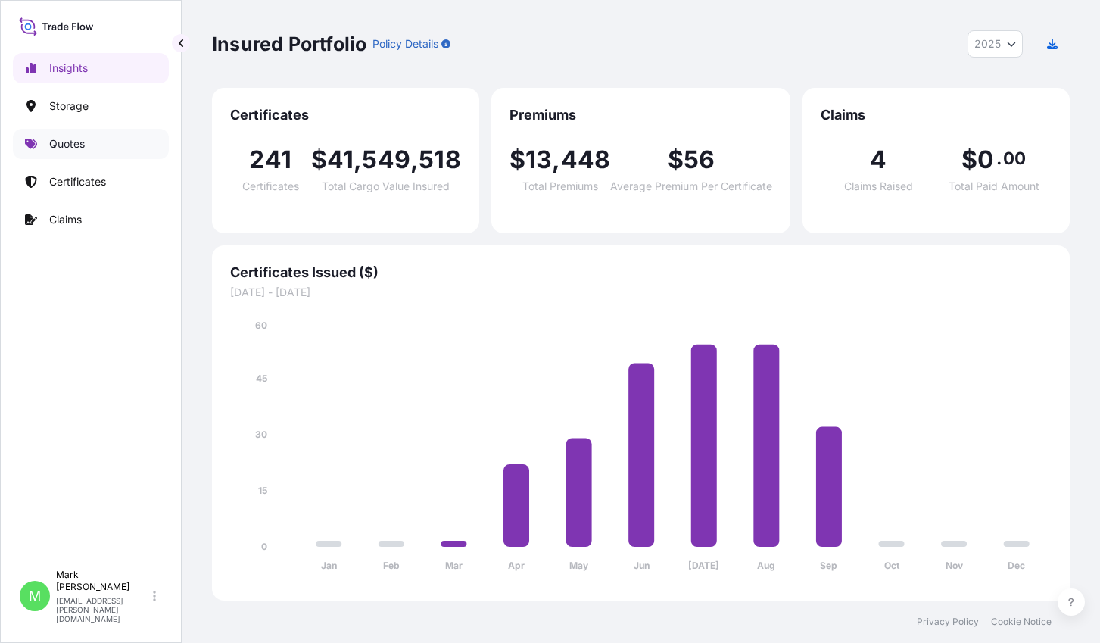
click at [98, 145] on link "Quotes" at bounding box center [91, 144] width 156 height 30
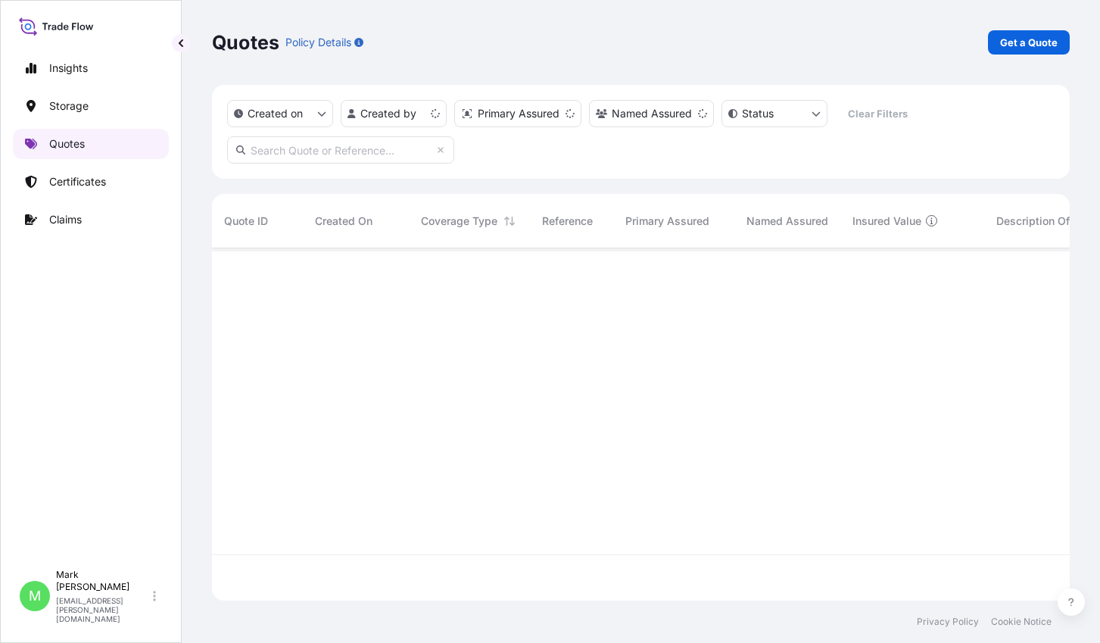
scroll to position [349, 846]
click at [1038, 52] on link "Get a Quote" at bounding box center [1029, 42] width 82 height 24
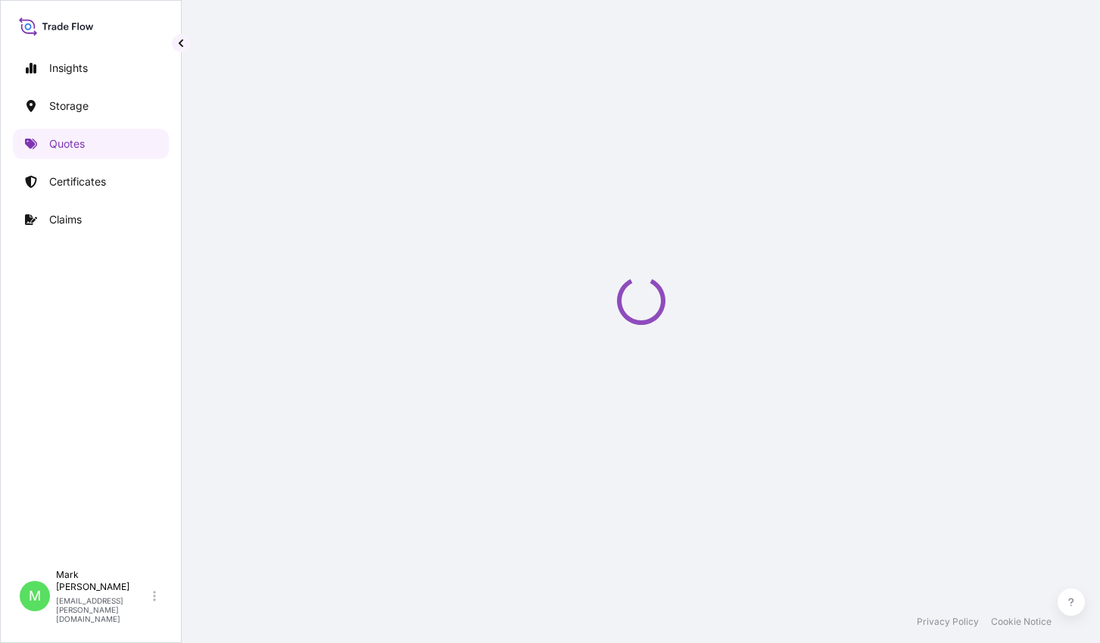
select select "Water"
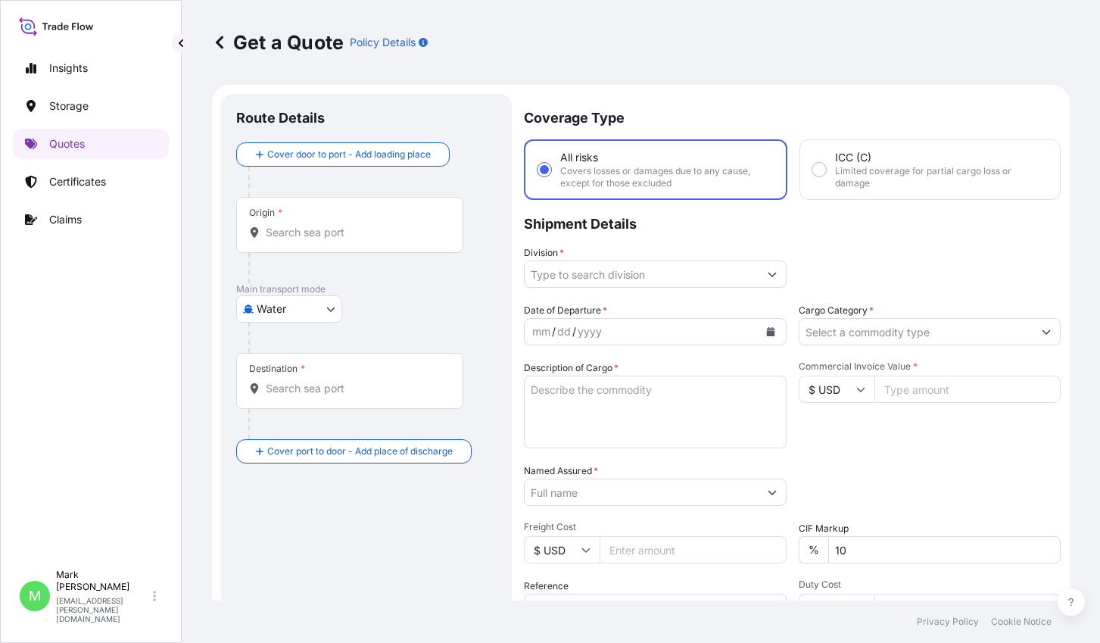
scroll to position [24, 0]
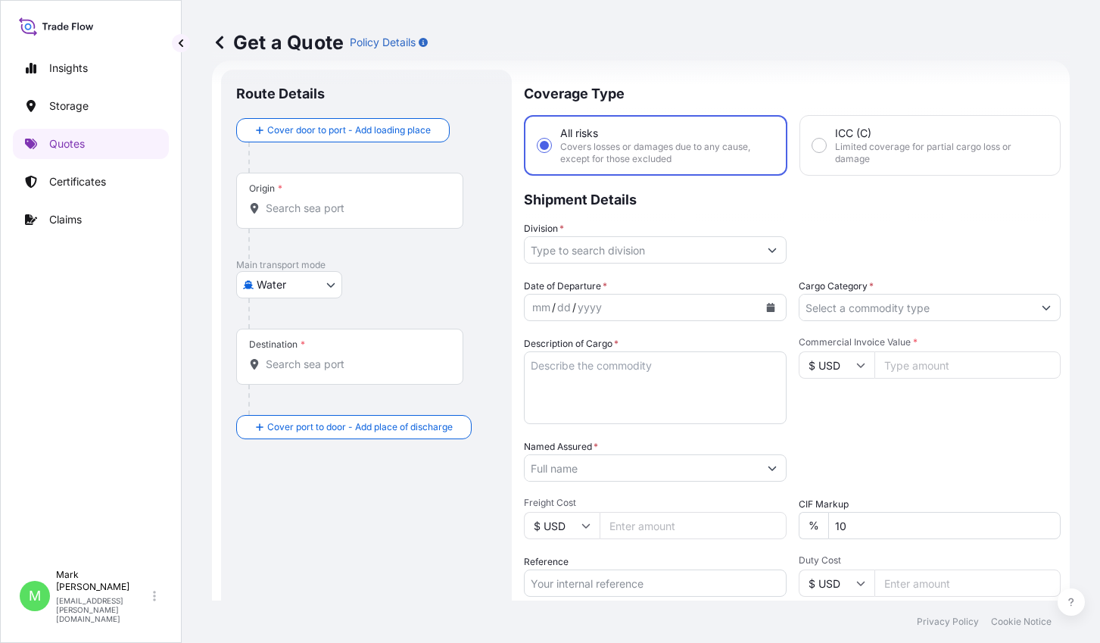
click at [317, 198] on div "Origin *" at bounding box center [349, 201] width 227 height 56
click at [317, 201] on input "Origin *" at bounding box center [355, 208] width 179 height 15
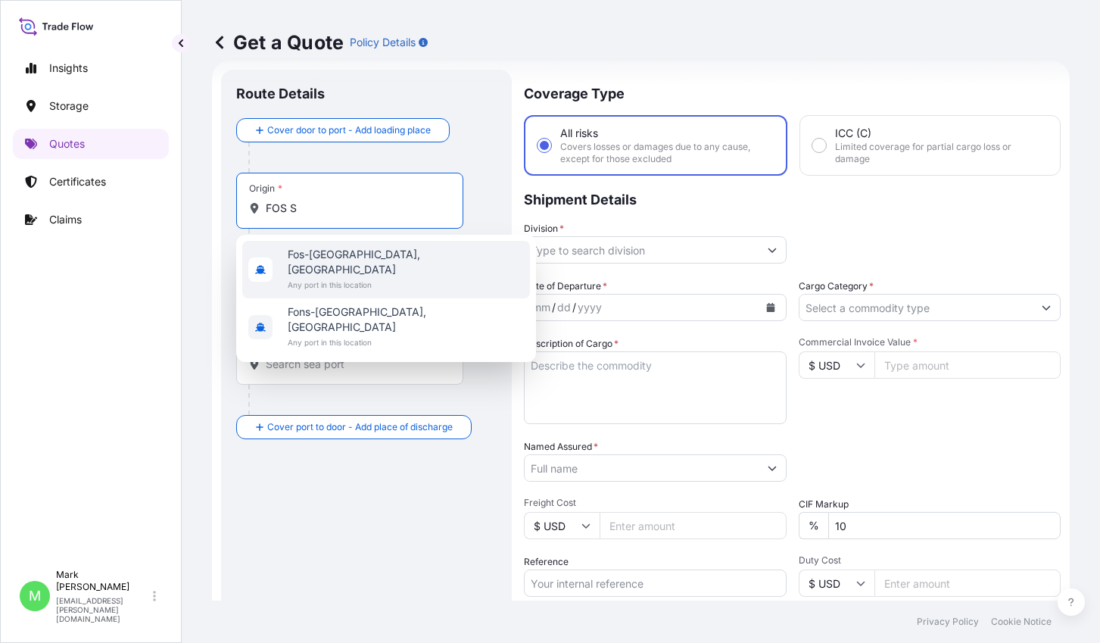
click at [333, 257] on span "Fos-[GEOGRAPHIC_DATA], [GEOGRAPHIC_DATA]" at bounding box center [406, 262] width 236 height 30
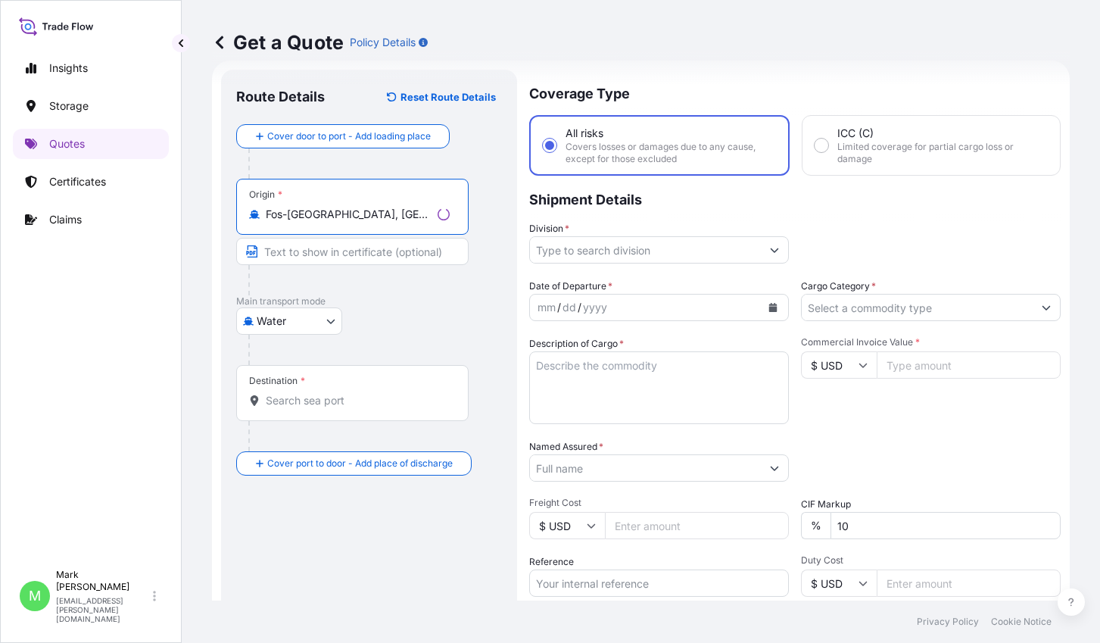
type input "Fos-[GEOGRAPHIC_DATA], [GEOGRAPHIC_DATA]"
click at [320, 411] on div "Destination *" at bounding box center [352, 393] width 232 height 56
click at [320, 408] on input "Destination *" at bounding box center [358, 400] width 184 height 15
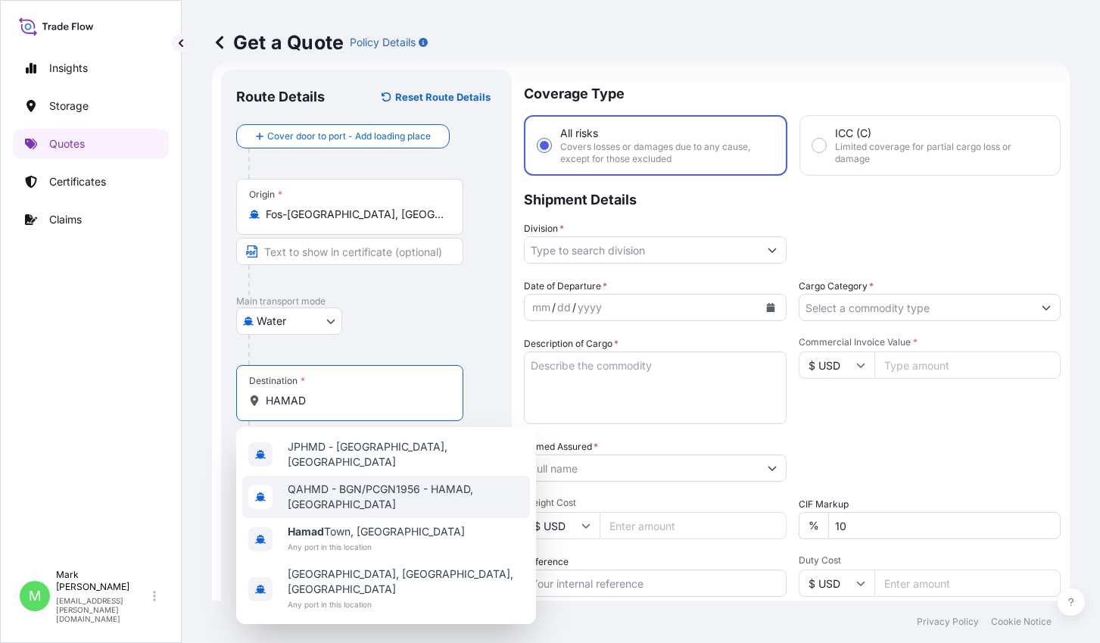
click at [377, 488] on span "QAHMD - BGN/PCGN1956 - HAMAD, [GEOGRAPHIC_DATA]" at bounding box center [406, 496] width 236 height 30
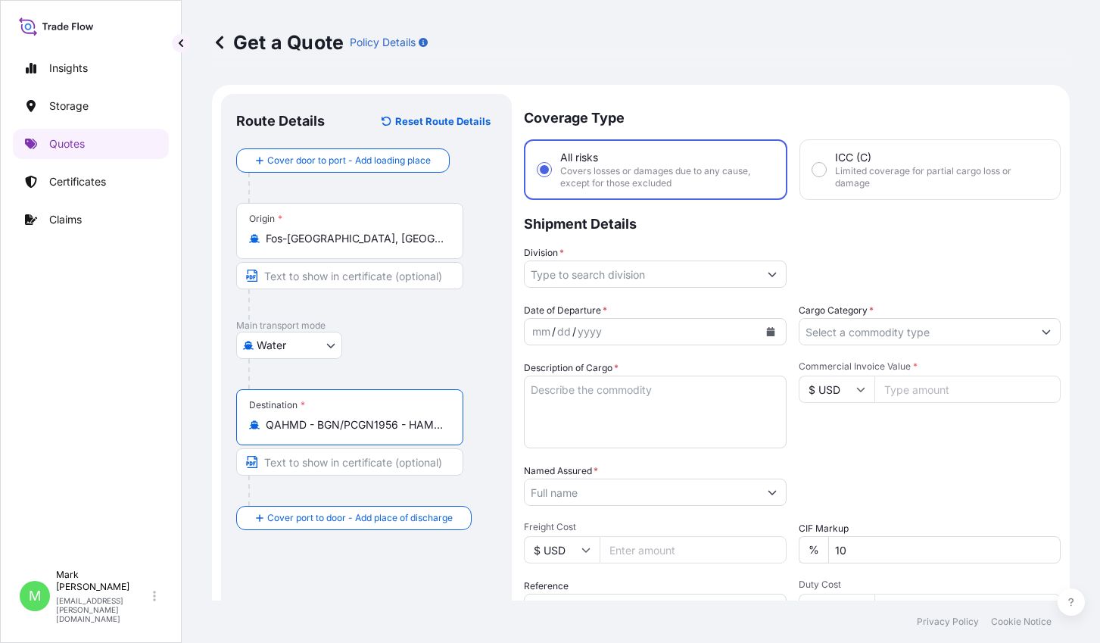
scroll to position [76, 0]
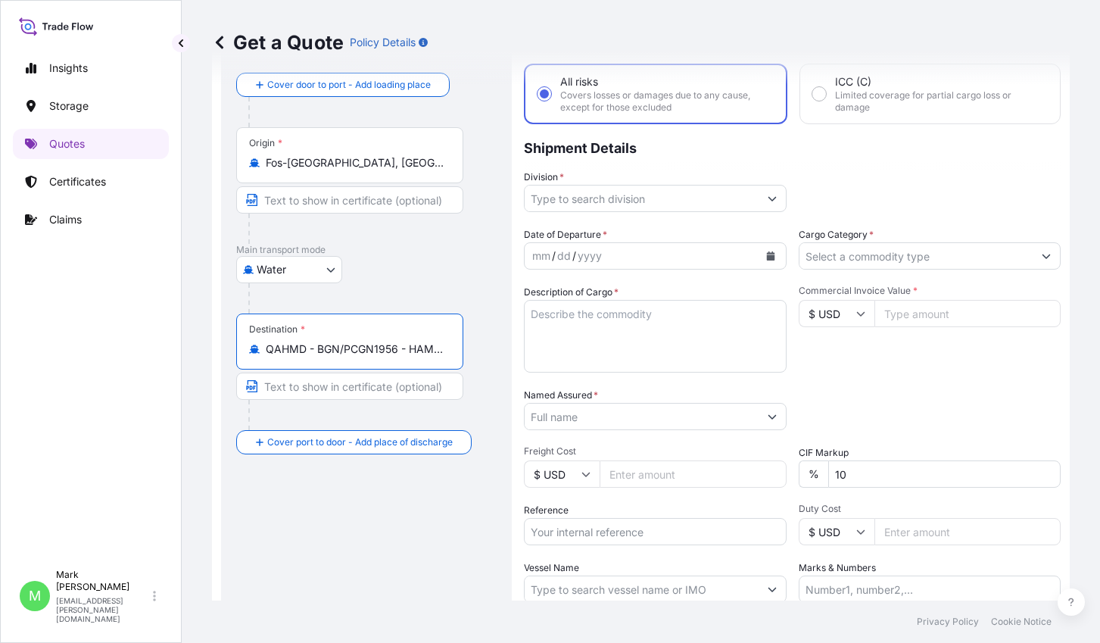
type input "QAHMD - BGN/PCGN1956 - HAMAD, [GEOGRAPHIC_DATA]"
click at [668, 201] on input "Division *" at bounding box center [642, 198] width 234 height 27
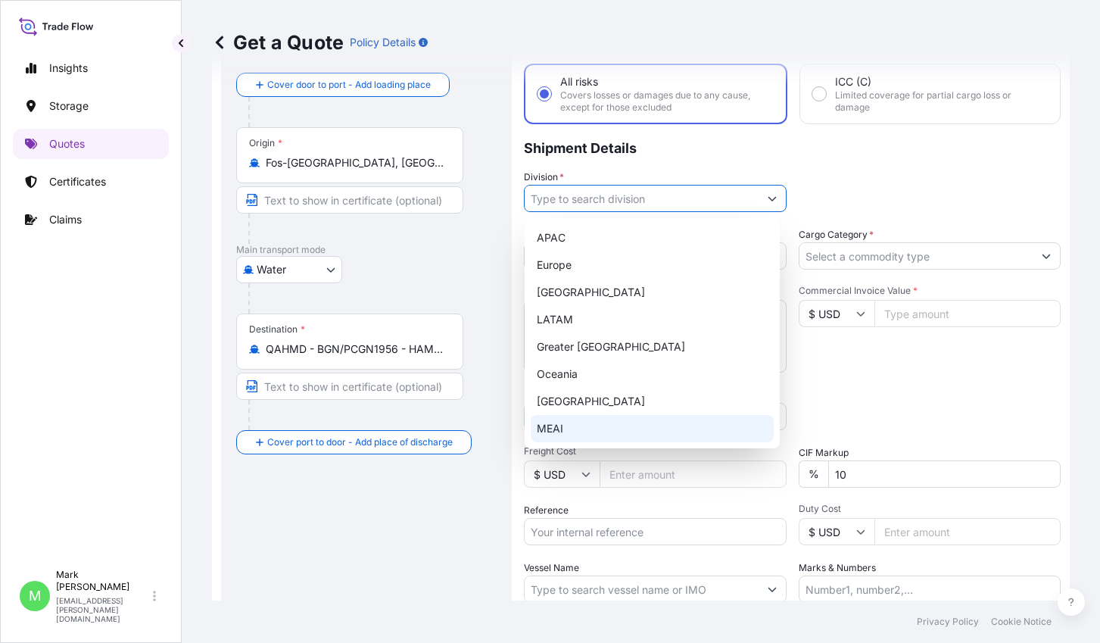
click at [593, 424] on div "MEAI" at bounding box center [652, 428] width 243 height 27
type input "MEAI"
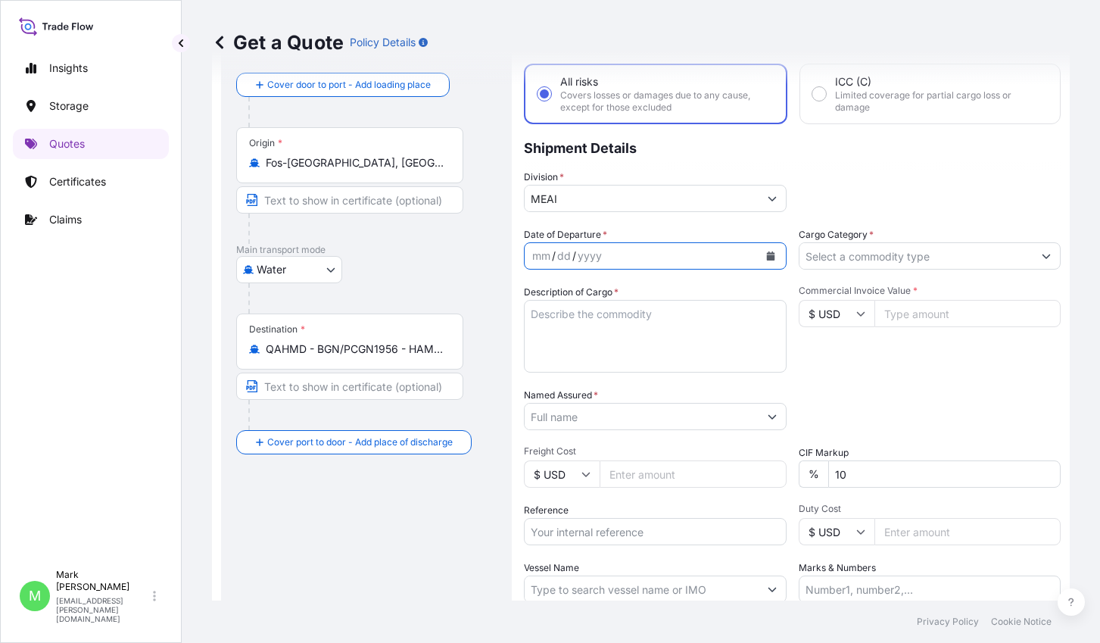
click at [759, 254] on button "Calendar" at bounding box center [771, 256] width 24 height 24
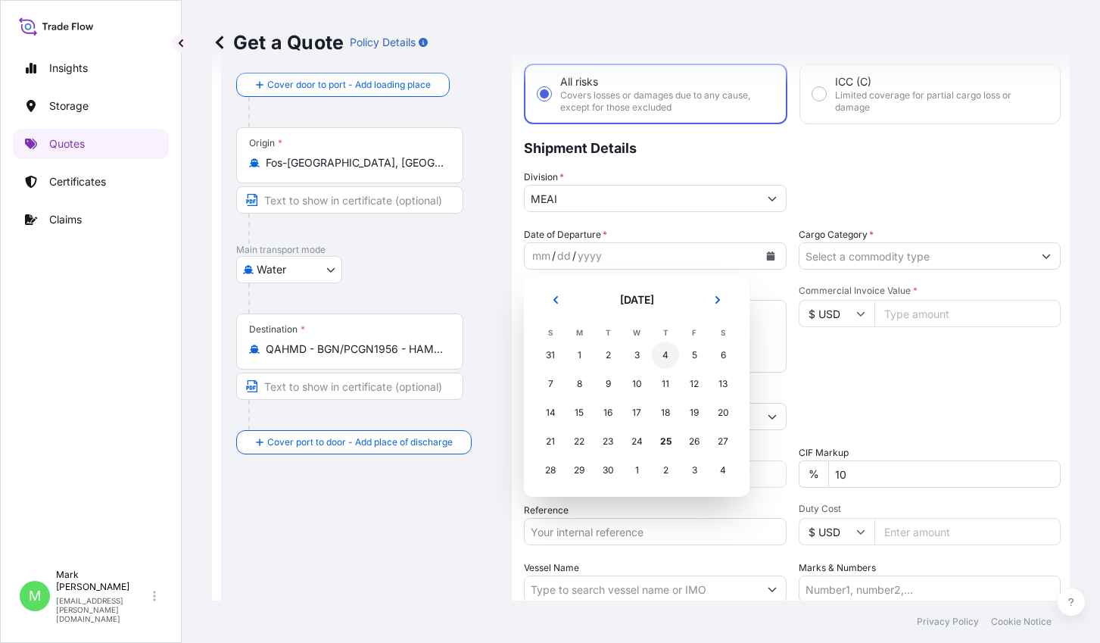
click at [666, 358] on div "4" at bounding box center [665, 354] width 27 height 27
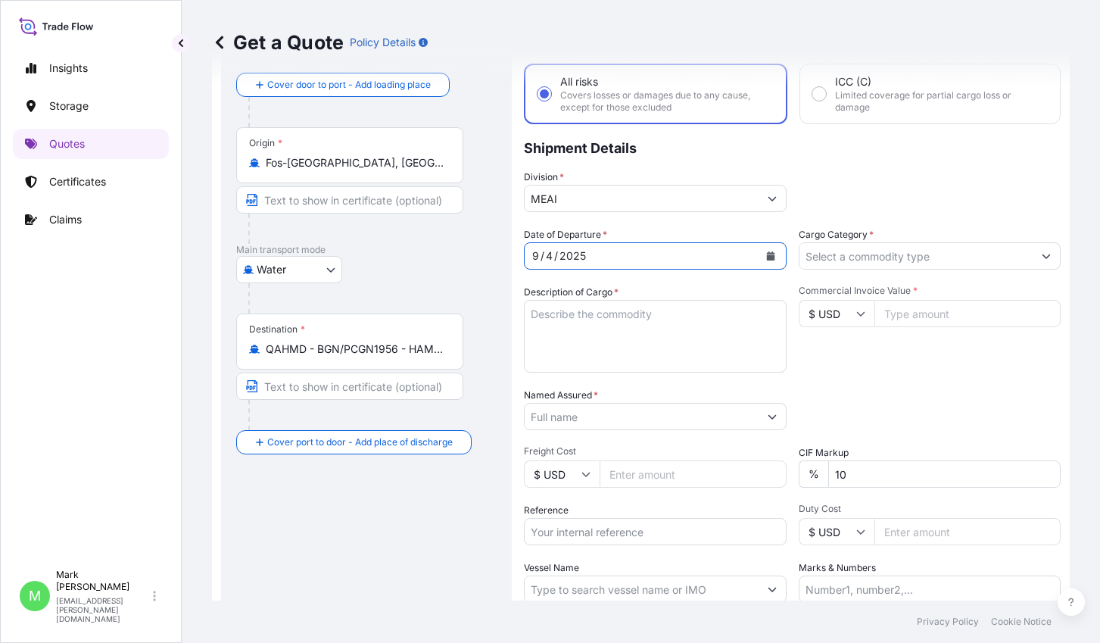
click at [829, 260] on input "Cargo Category *" at bounding box center [916, 255] width 234 height 27
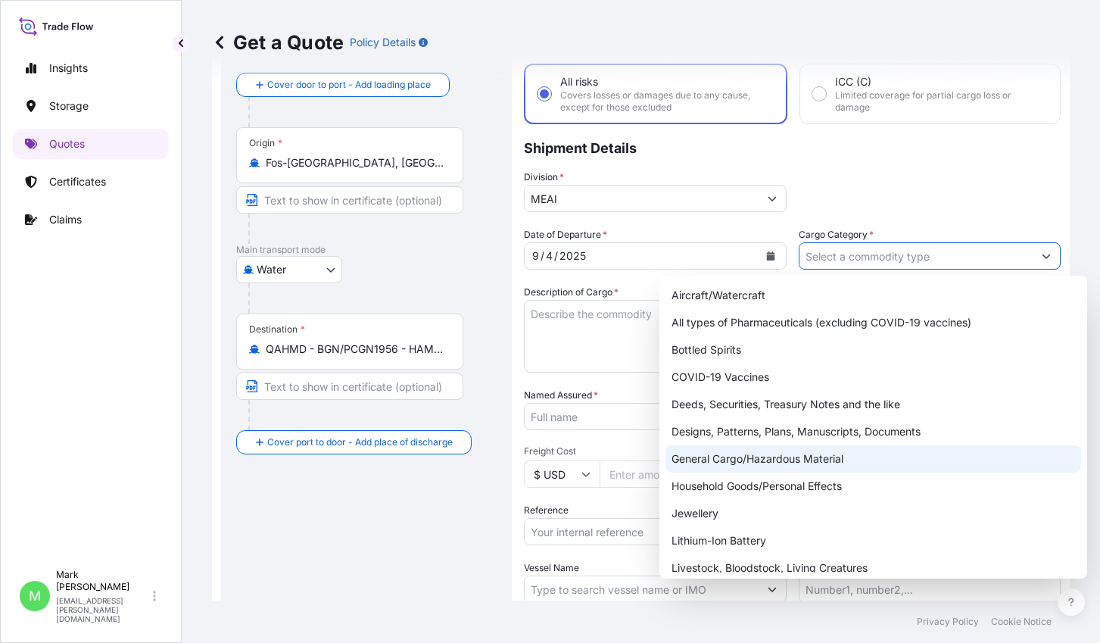
click at [771, 463] on div "General Cargo/Hazardous Material" at bounding box center [873, 458] width 416 height 27
type input "General Cargo/Hazardous Material"
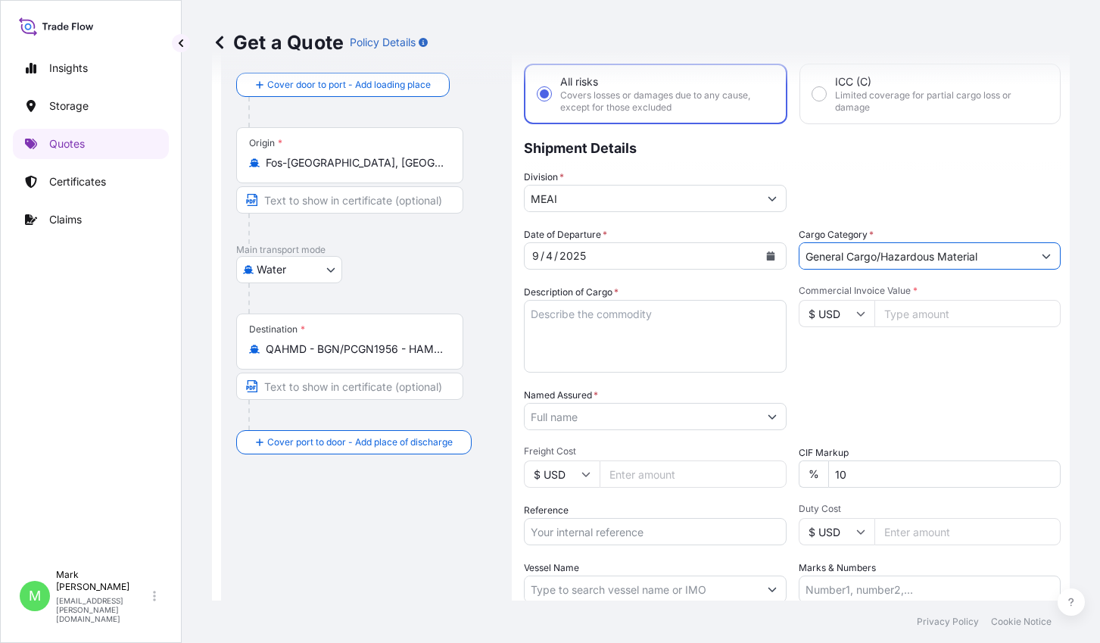
click at [637, 330] on textarea "Description of Cargo *" at bounding box center [655, 336] width 263 height 73
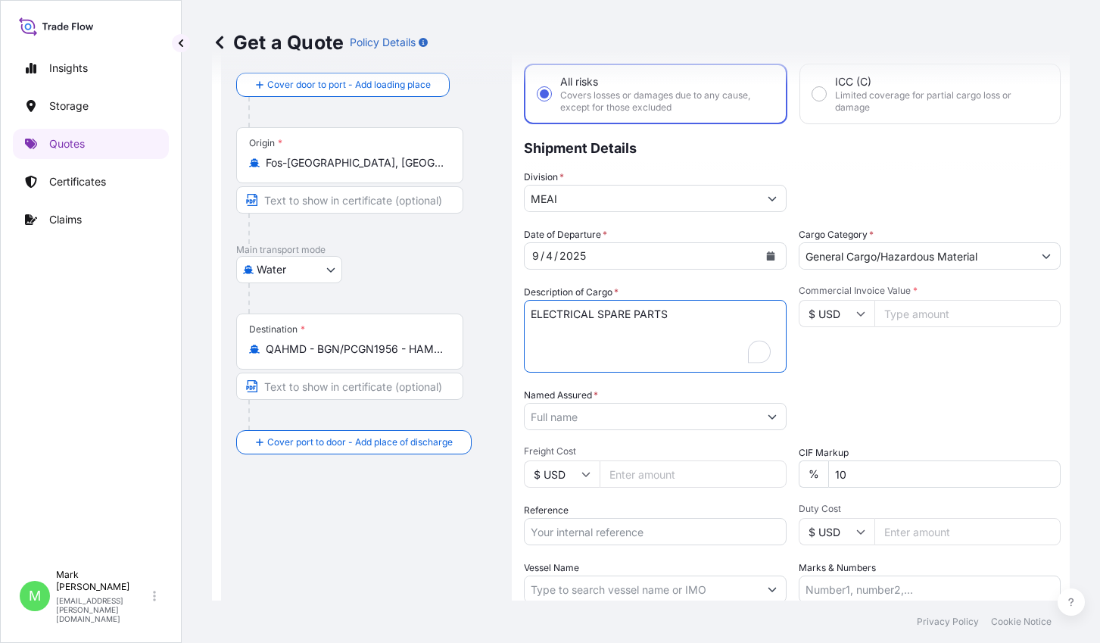
type textarea "ELECTRICAL SPARE PARTS"
click at [673, 279] on div "Date of Departure * 9 / 4 / 2025 Cargo Category * General Cargo/Hazardous Mater…" at bounding box center [792, 415] width 537 height 376
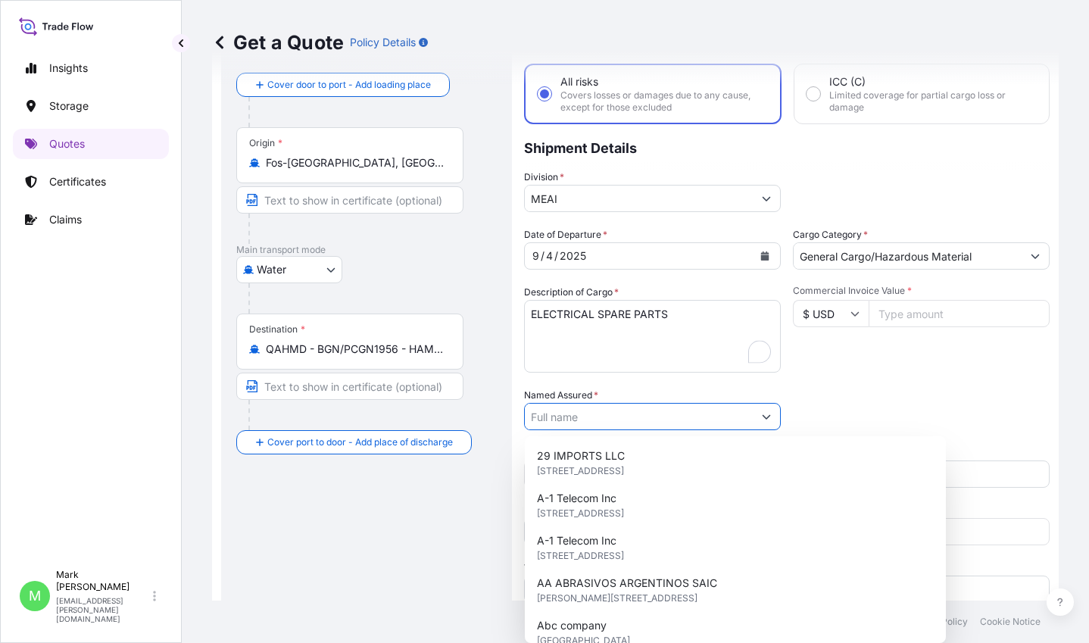
click at [602, 421] on input "Named Assured *" at bounding box center [639, 416] width 228 height 27
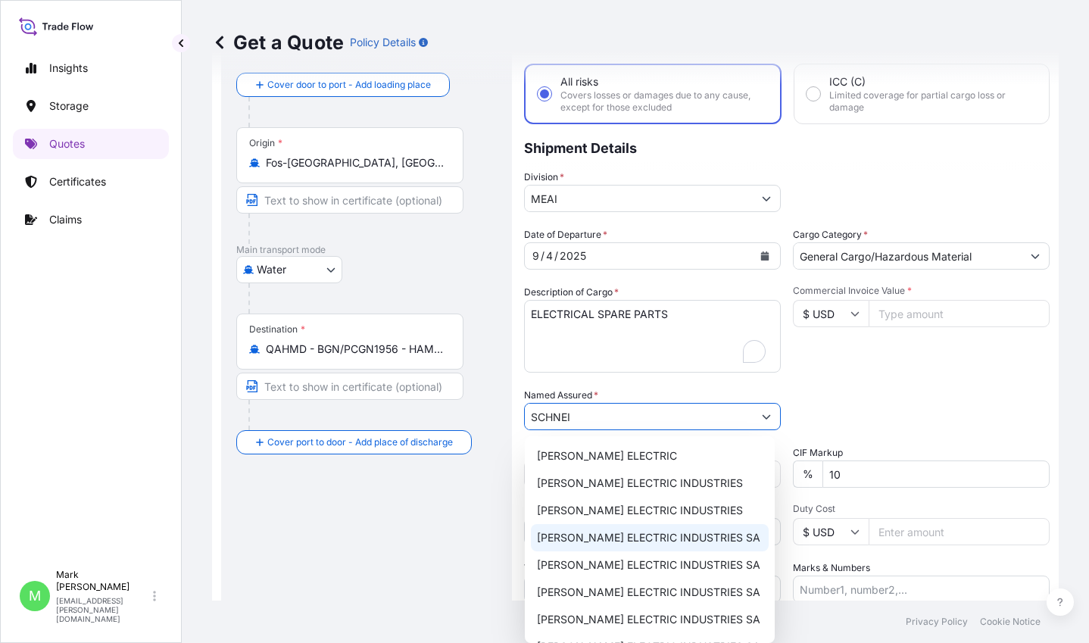
click at [624, 538] on span "SCHNEIDER ELECTRIC INDUSTRIES SA" at bounding box center [648, 537] width 223 height 15
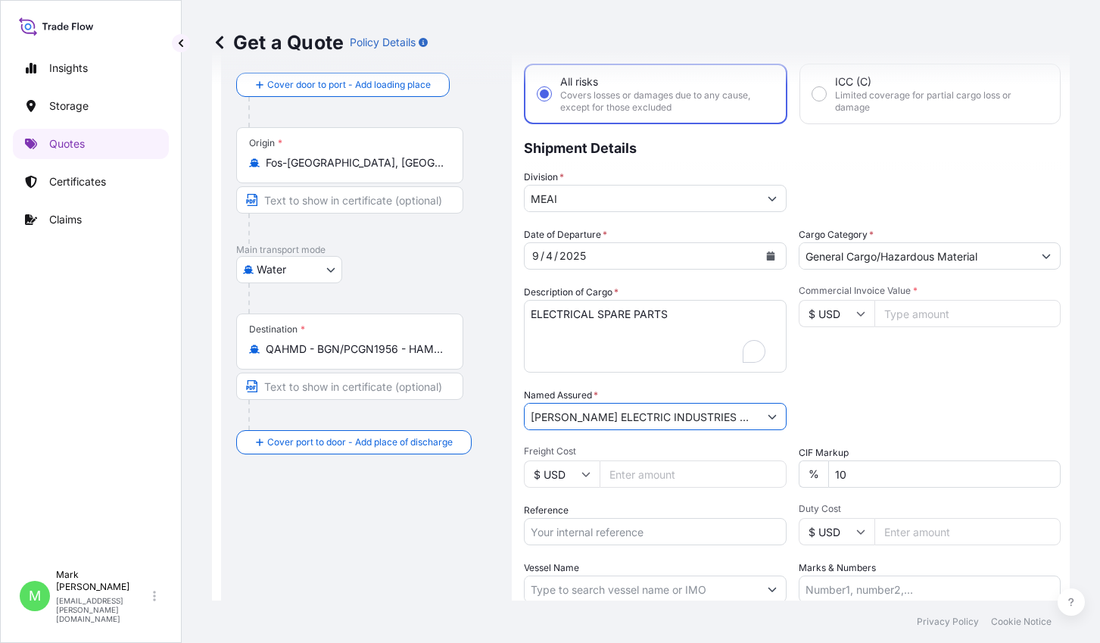
type input "SCHNEIDER ELECTRIC INDUSTRIES SA"
click at [941, 408] on div "Packing Category Type to search a container mode Please select a primary mode o…" at bounding box center [930, 409] width 263 height 42
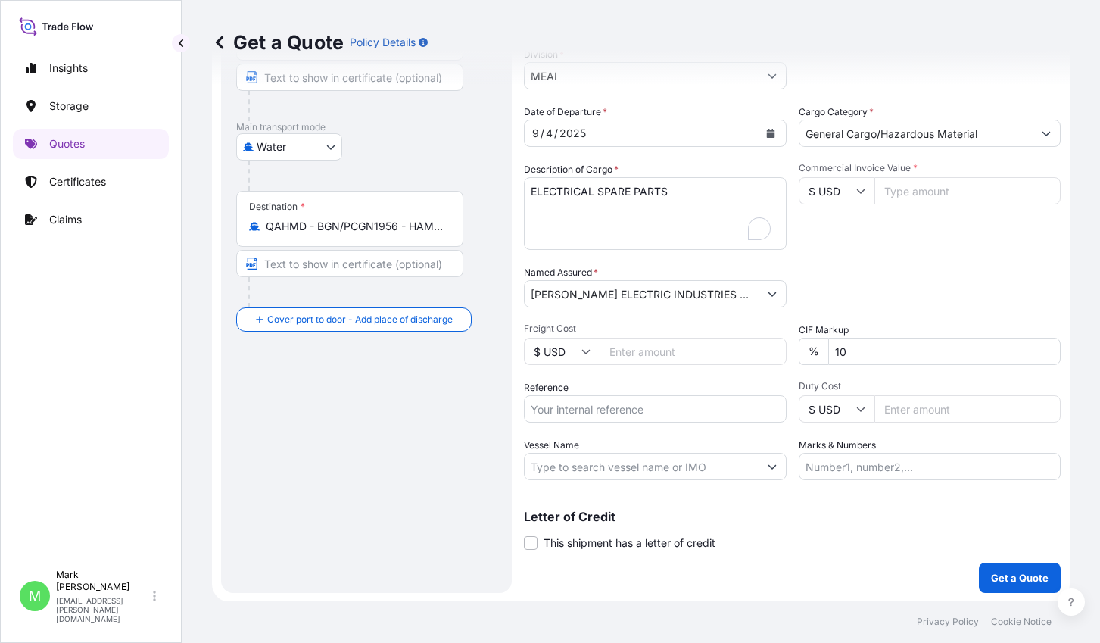
scroll to position [200, 0]
click at [700, 352] on input "Freight Cost" at bounding box center [693, 349] width 187 height 27
type input "5130"
click at [684, 412] on input "Reference" at bounding box center [655, 407] width 263 height 27
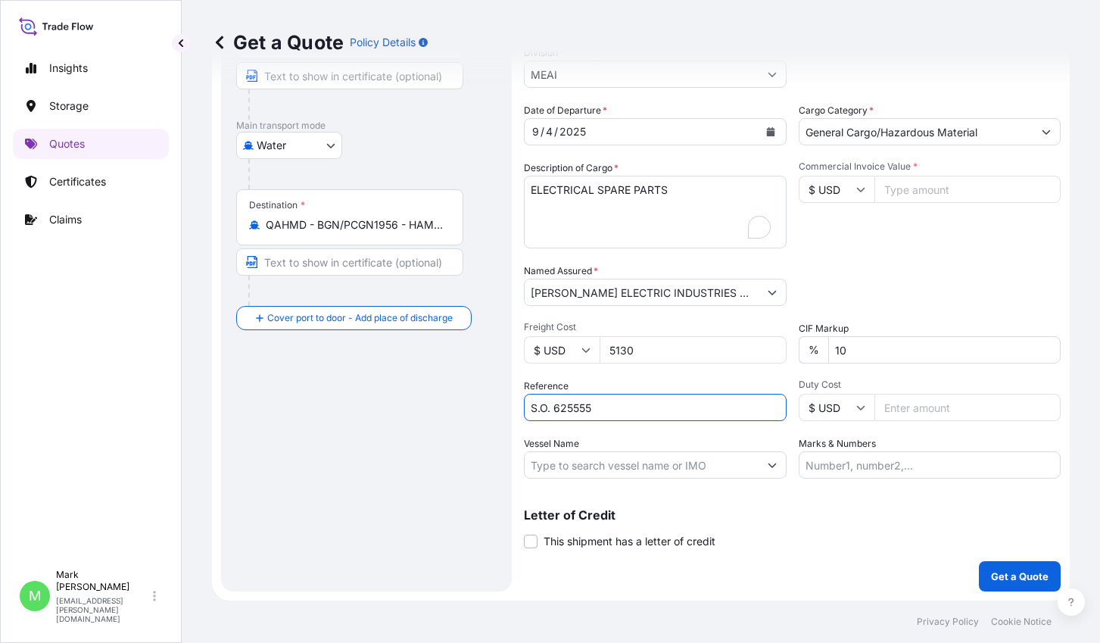
type input "S.O. 625555"
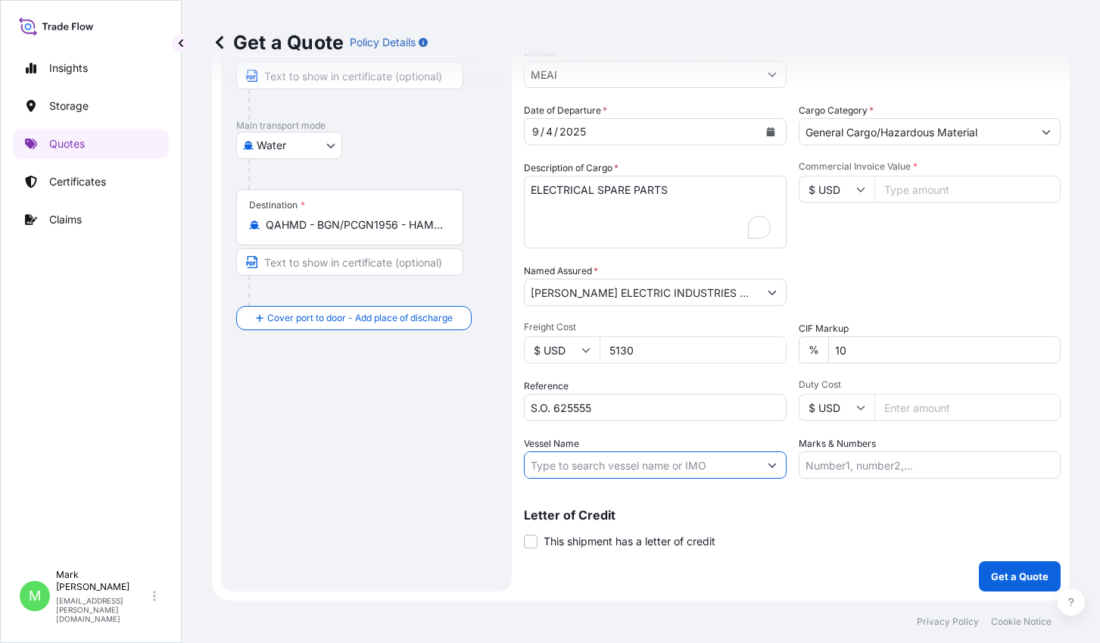
click at [675, 464] on input "Vessel Name" at bounding box center [642, 464] width 234 height 27
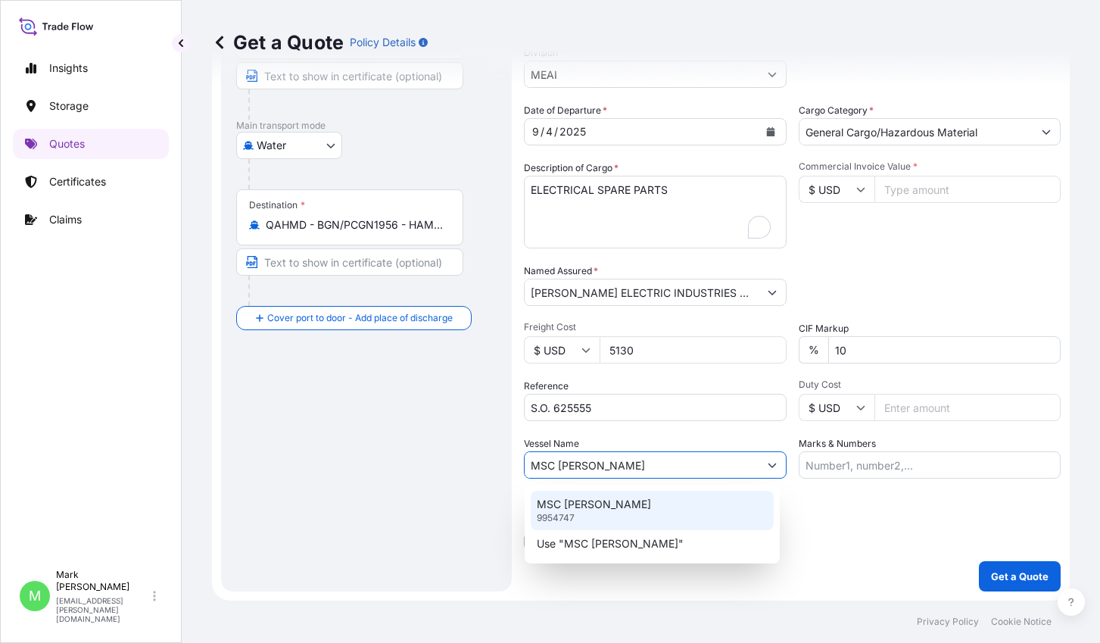
click at [656, 500] on div "MSC ELISABETTA 9954747" at bounding box center [652, 510] width 243 height 39
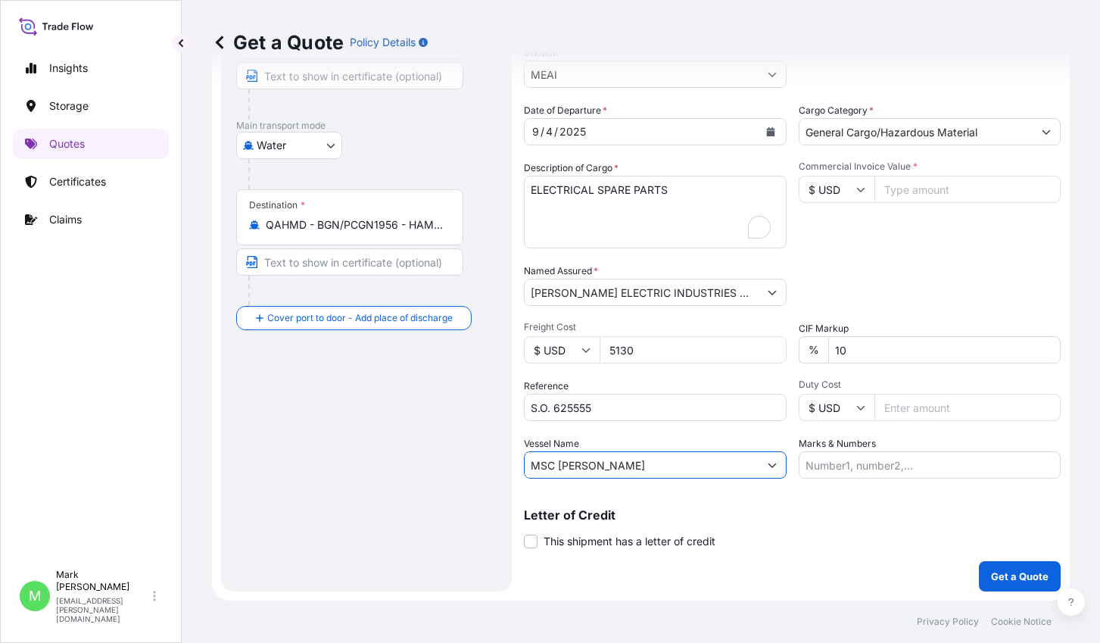
type input "MSC ELISABETTA"
click at [886, 469] on input "Marks & Numbers" at bounding box center [930, 464] width 263 height 27
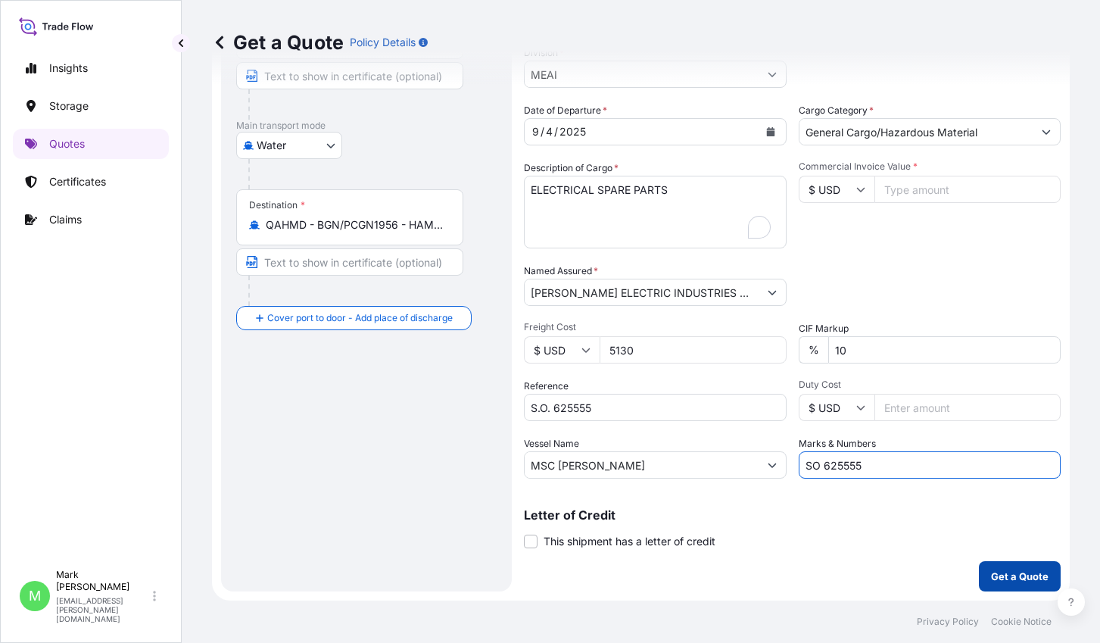
type input "SO 625555"
click at [995, 581] on p "Get a Quote" at bounding box center [1020, 576] width 58 height 15
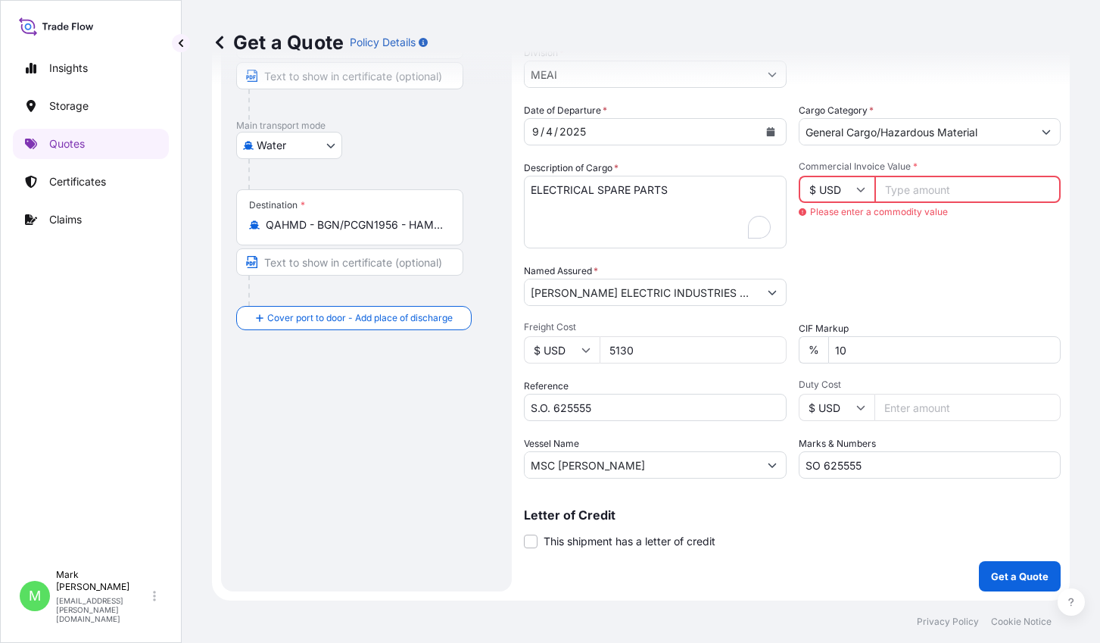
click at [938, 189] on input "Commercial Invoice Value *" at bounding box center [967, 189] width 187 height 27
type input "39231"
click at [822, 187] on input "$ USD" at bounding box center [837, 189] width 76 height 27
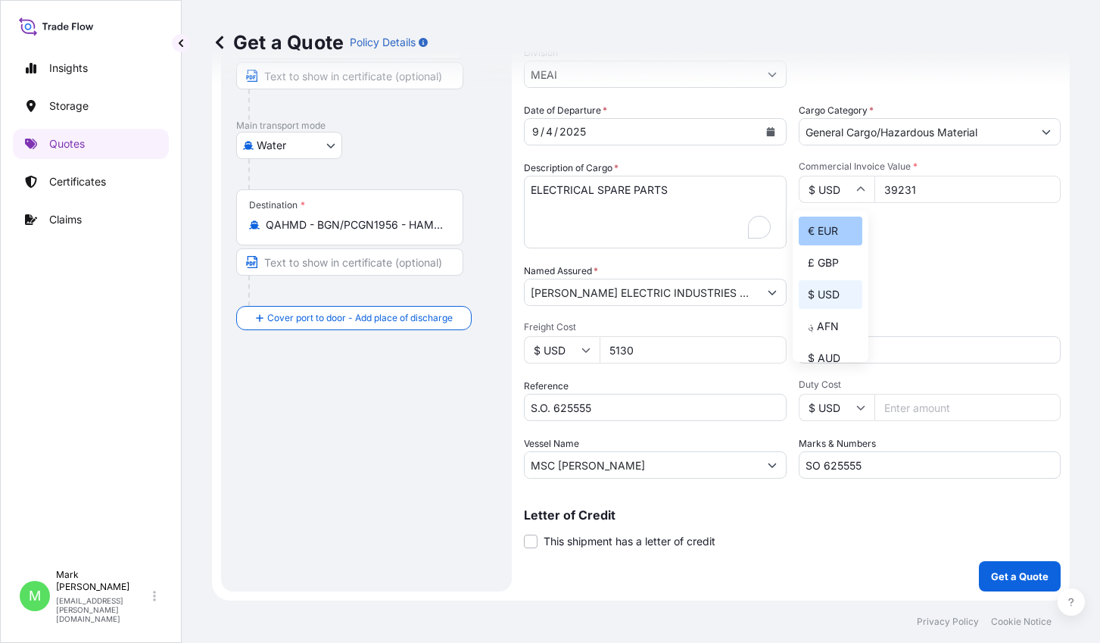
click at [827, 235] on div "€ EUR" at bounding box center [831, 231] width 64 height 29
type input "€ EUR"
click at [911, 249] on div "Date of Departure * 9 / 4 / 2025 Cargo Category * General Cargo/Hazardous Mater…" at bounding box center [792, 291] width 537 height 376
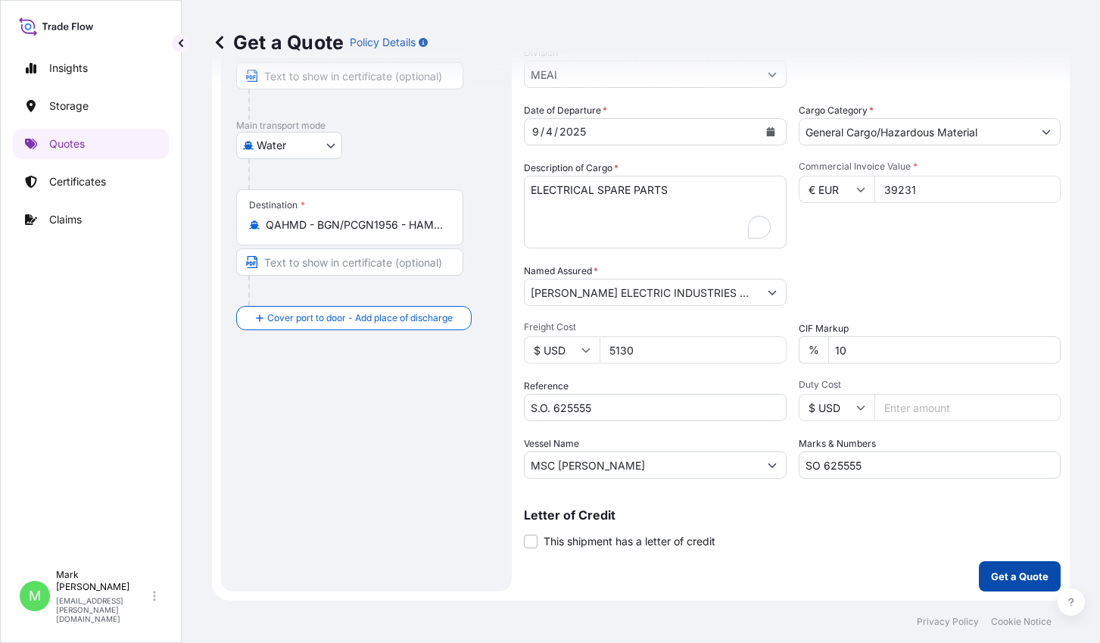
click at [998, 565] on button "Get a Quote" at bounding box center [1020, 576] width 82 height 30
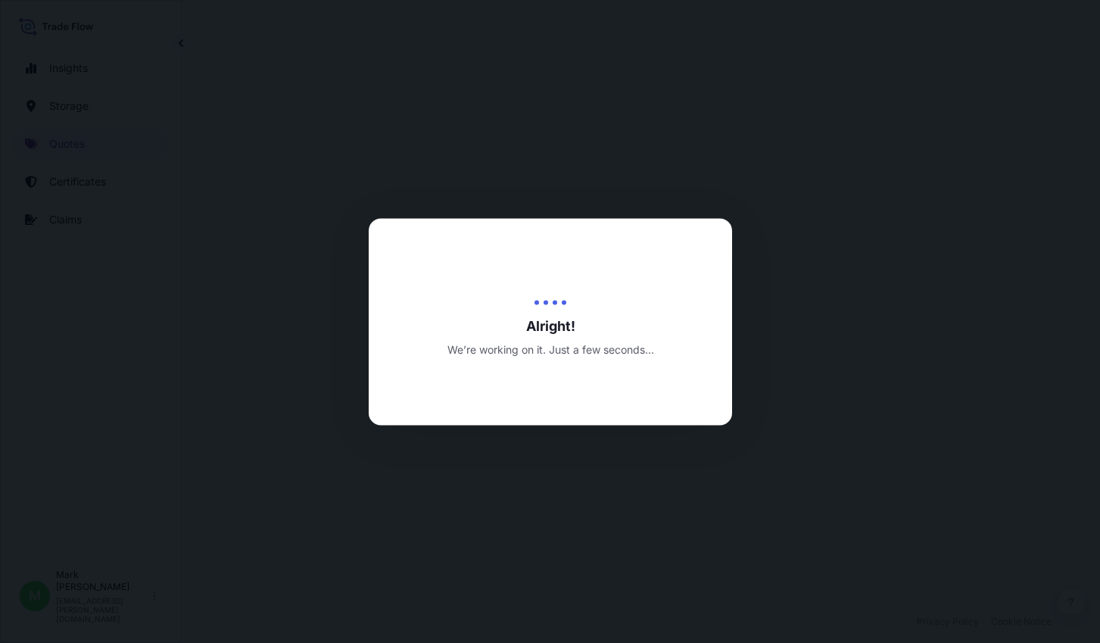
select select "Water"
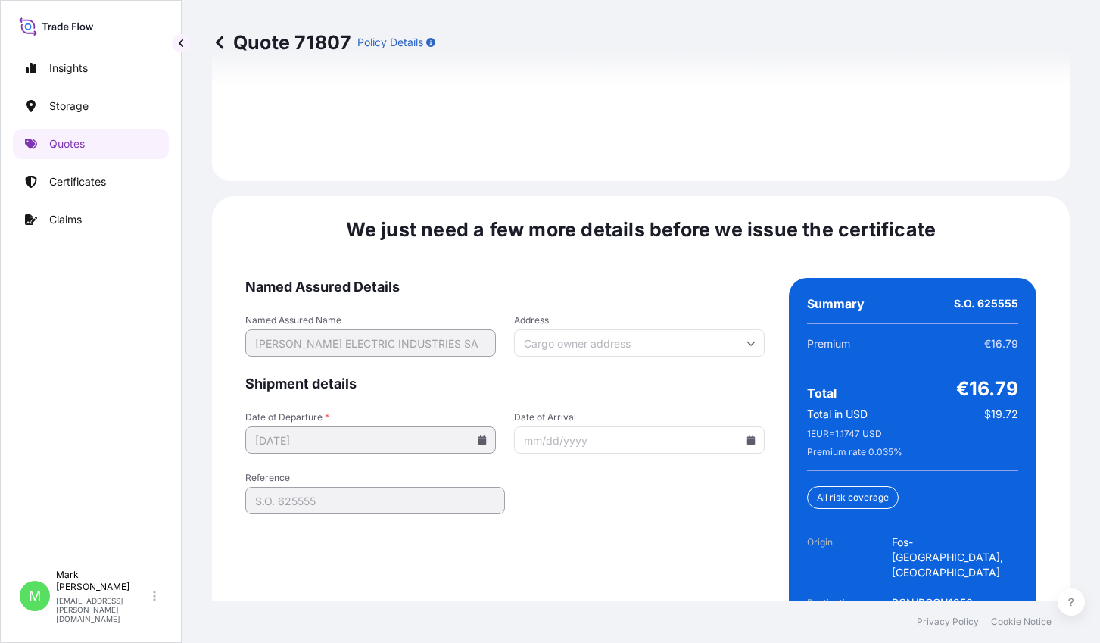
scroll to position [2360, 0]
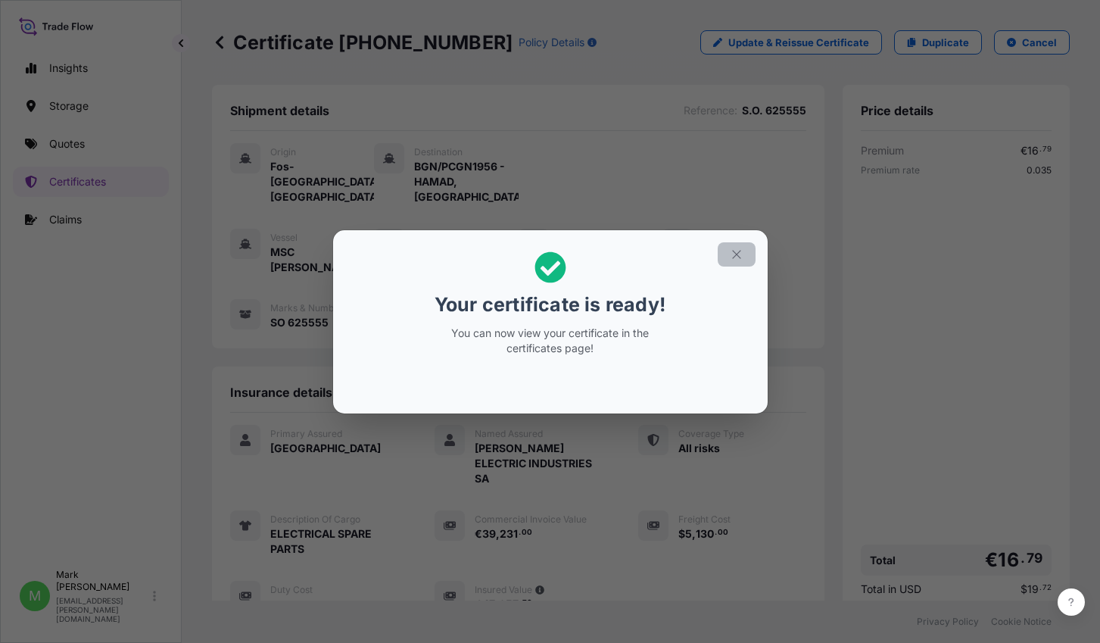
click at [743, 251] on icon "button" at bounding box center [737, 255] width 14 height 14
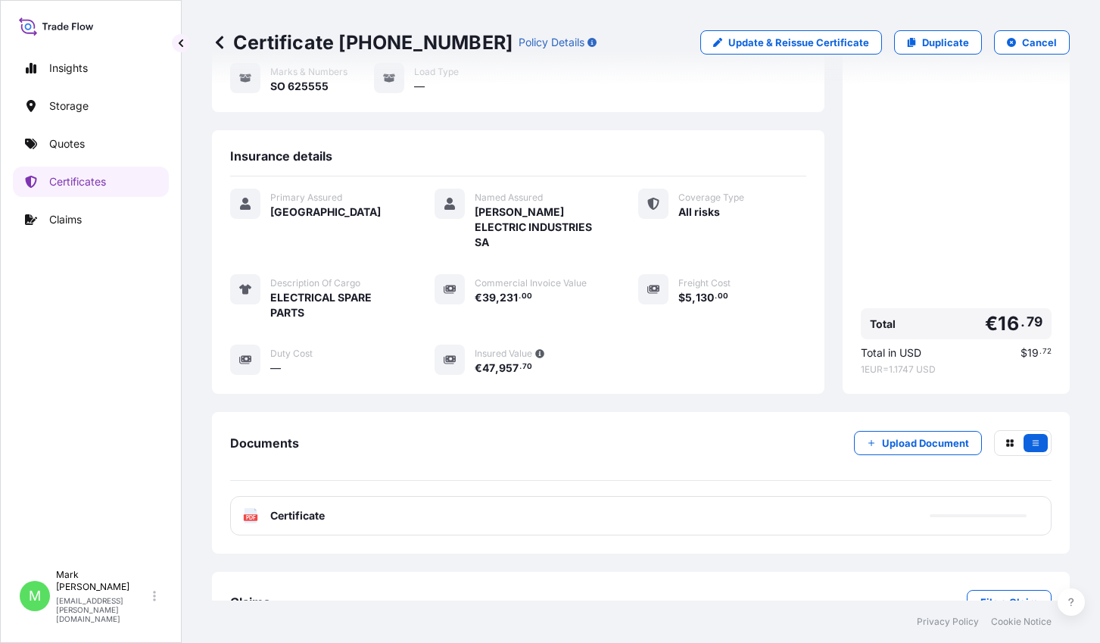
scroll to position [238, 0]
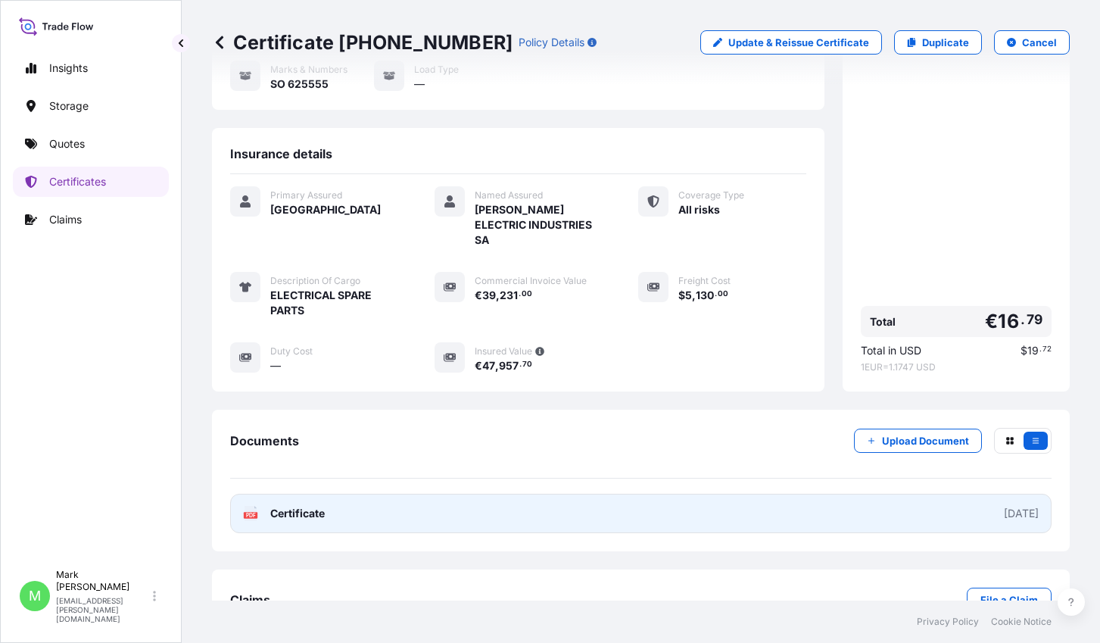
click at [946, 494] on link "PDF Certificate 2025-09-25" at bounding box center [640, 513] width 821 height 39
